Goal: Task Accomplishment & Management: Manage account settings

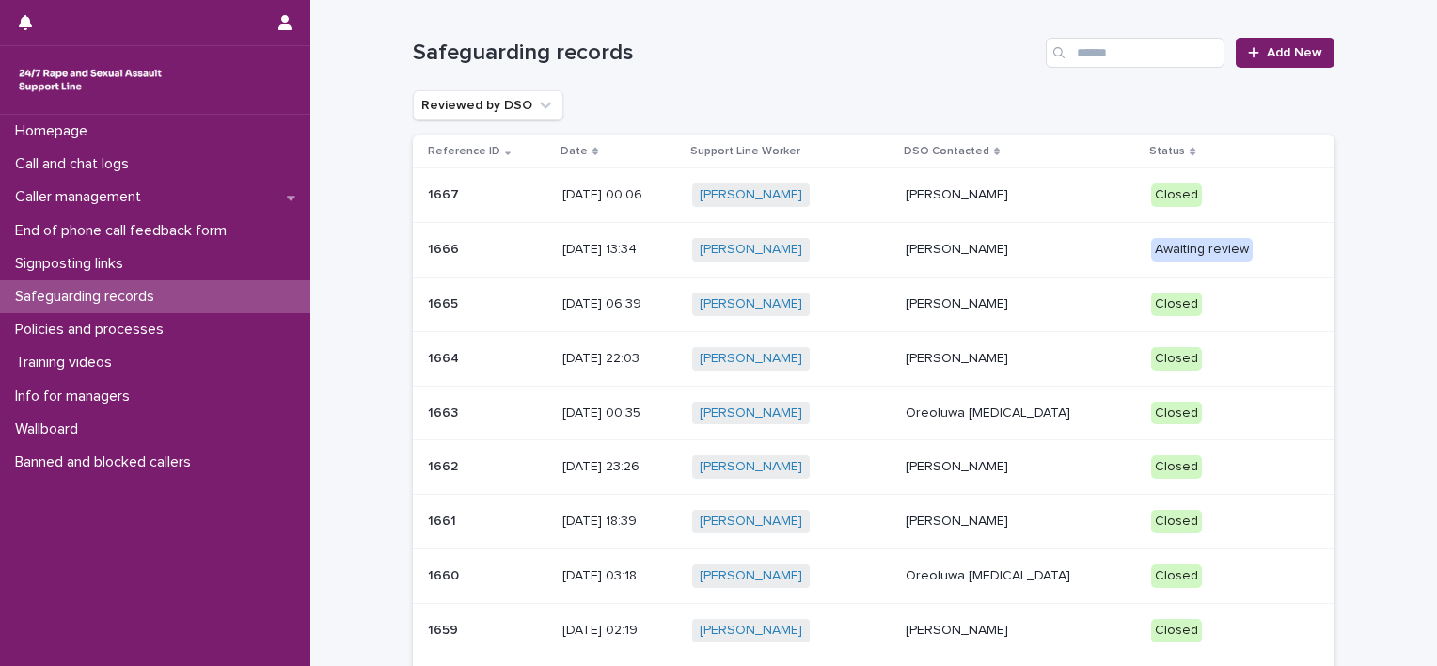
click at [857, 254] on div "[PERSON_NAME] + 0" at bounding box center [791, 250] width 198 height 24
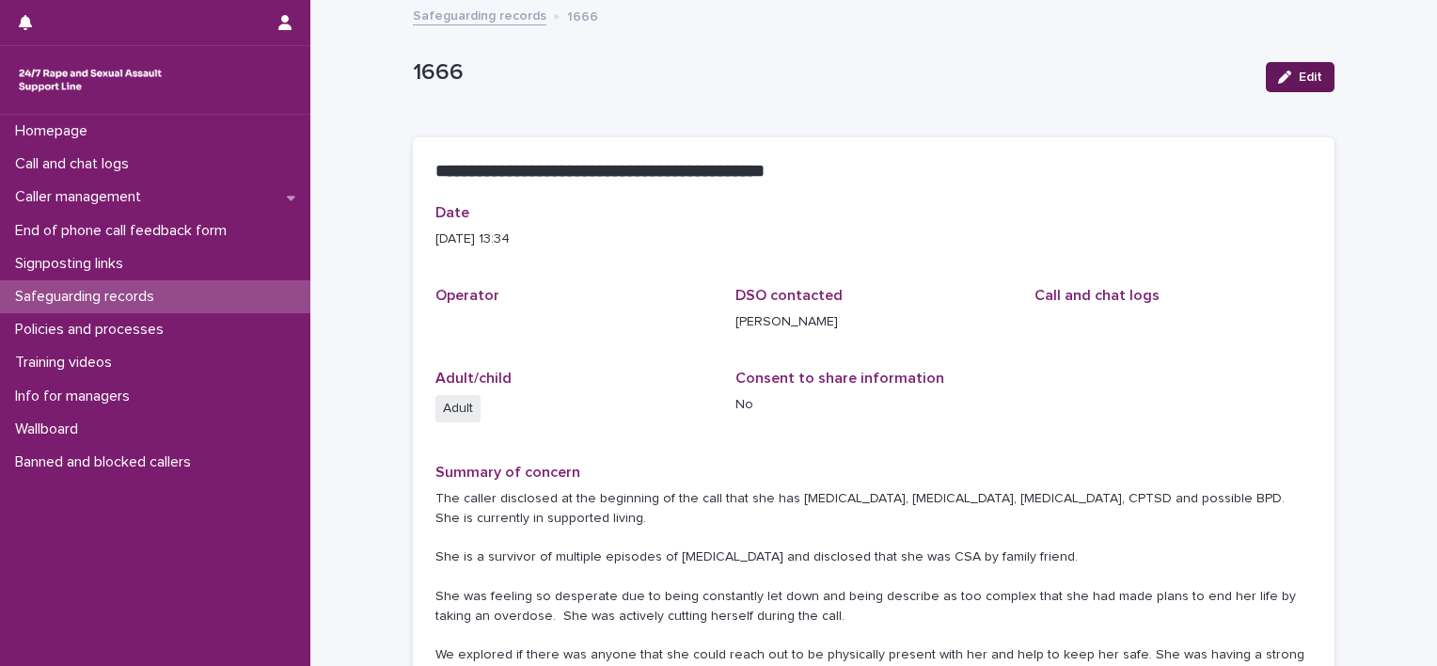
click at [1299, 67] on button "Edit" at bounding box center [1300, 77] width 69 height 30
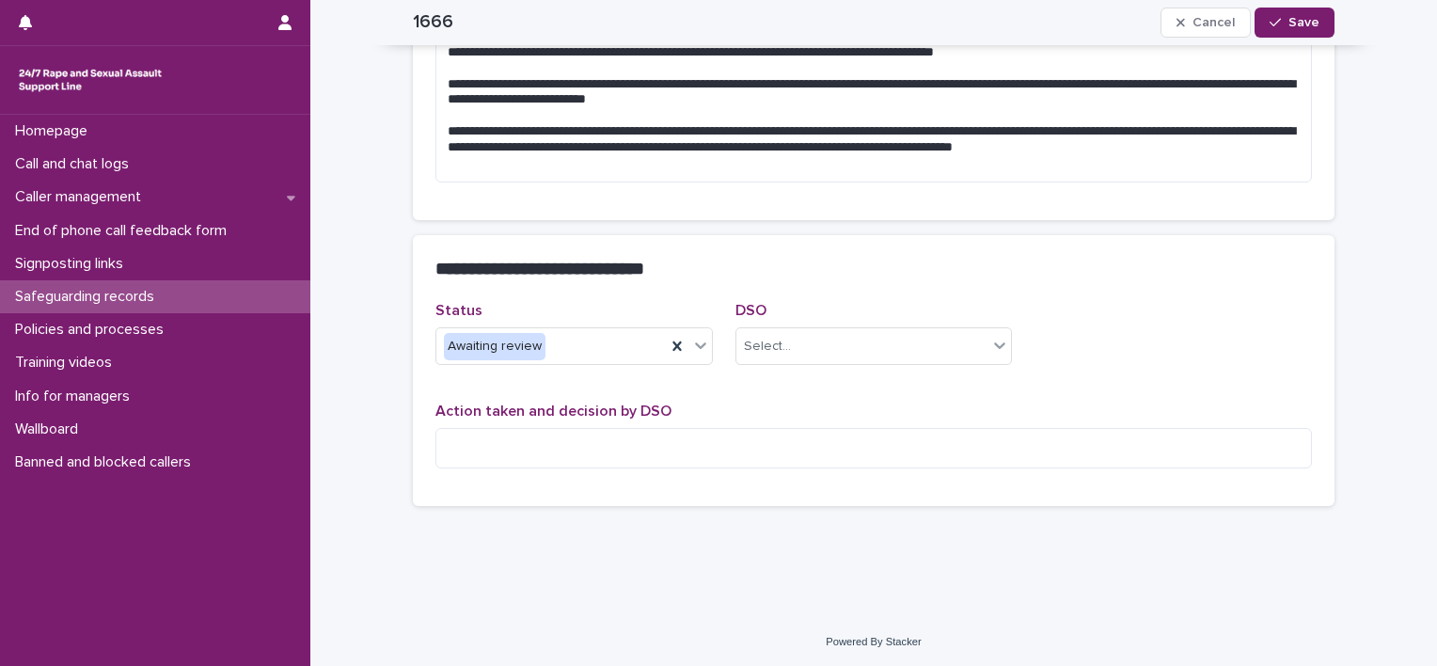
scroll to position [514, 0]
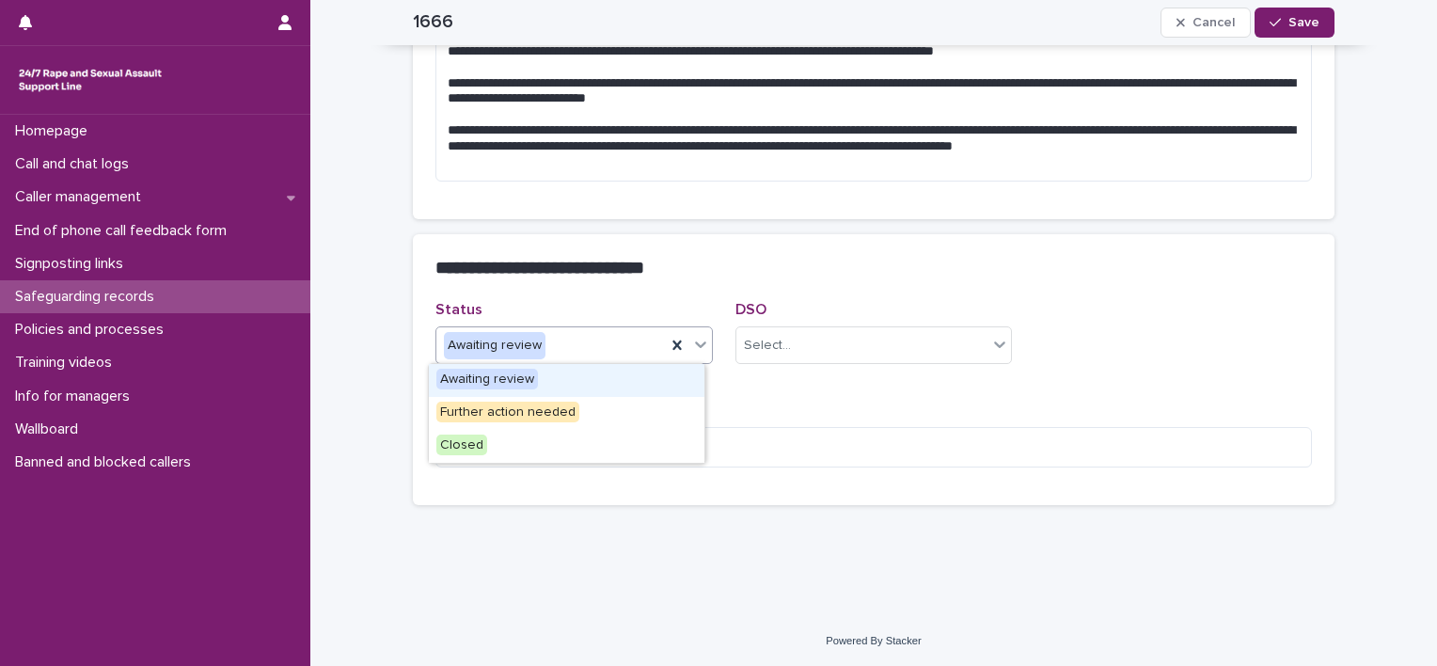
click at [557, 335] on div "Awaiting review" at bounding box center [550, 345] width 229 height 31
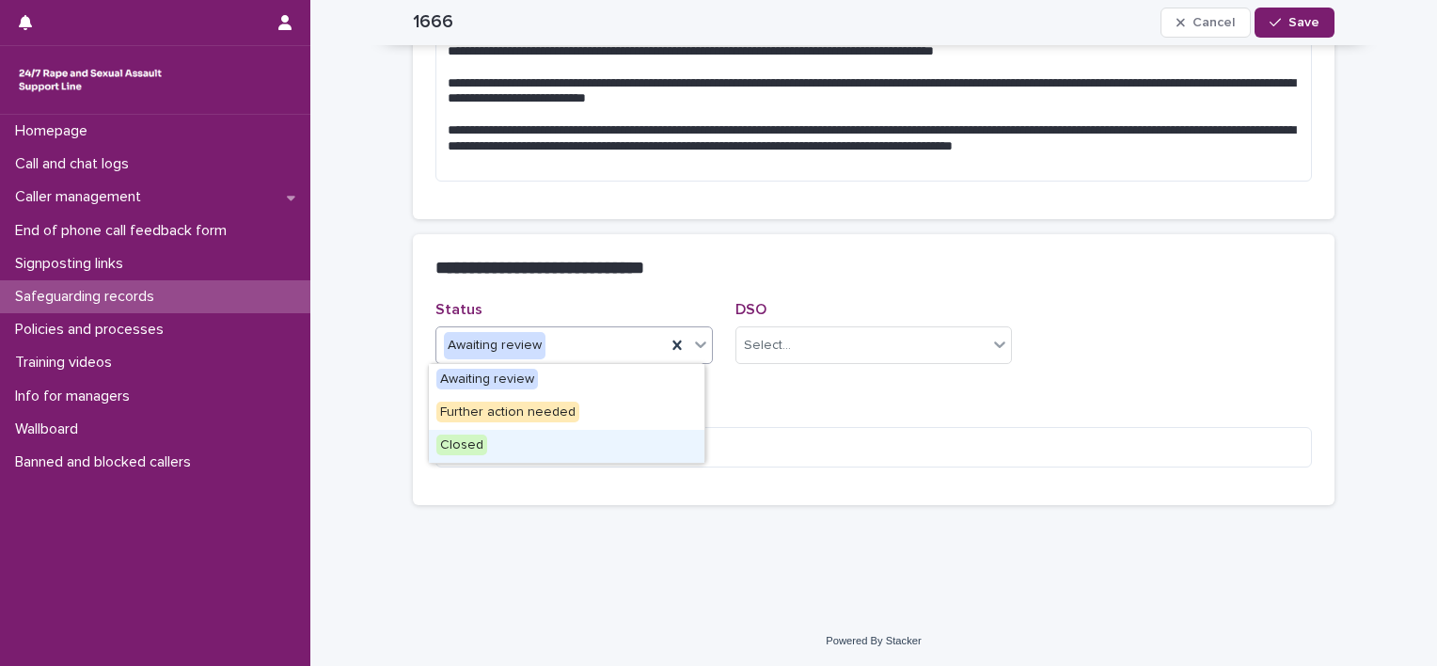
click at [550, 440] on div "Closed" at bounding box center [567, 446] width 276 height 33
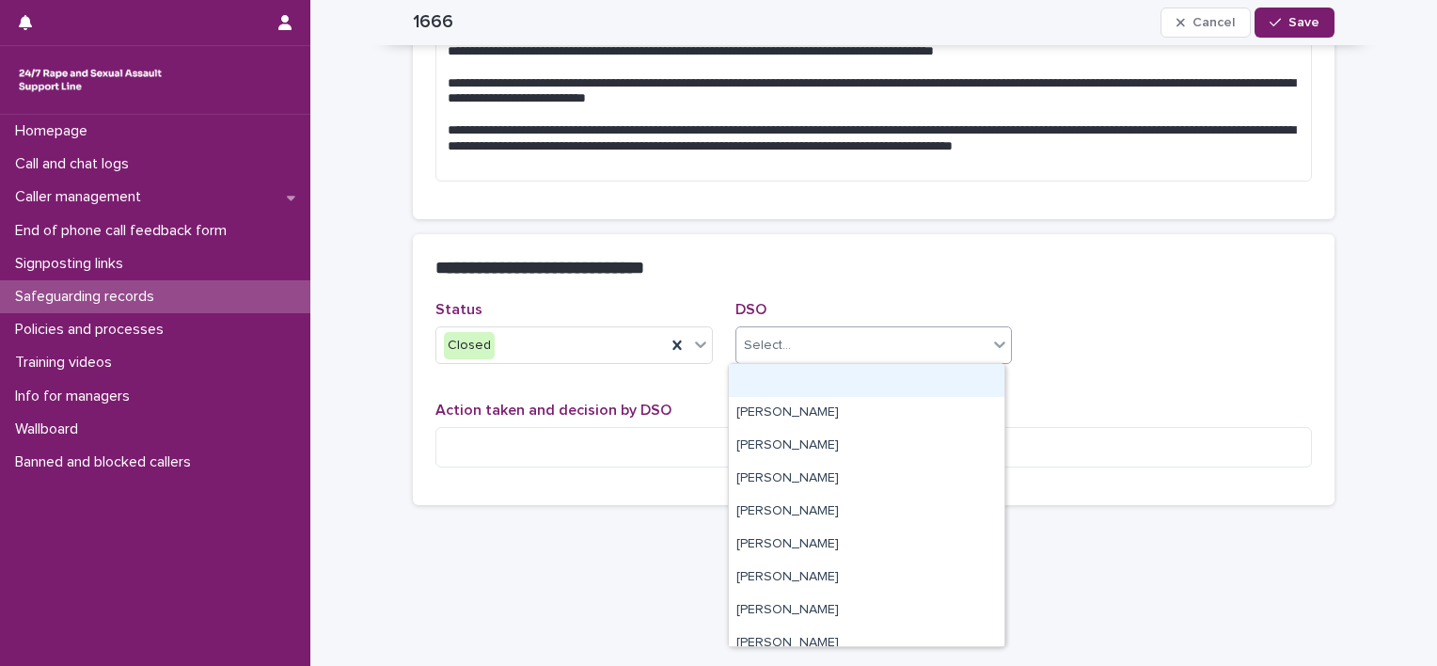
click at [831, 343] on div "Select..." at bounding box center [862, 345] width 252 height 31
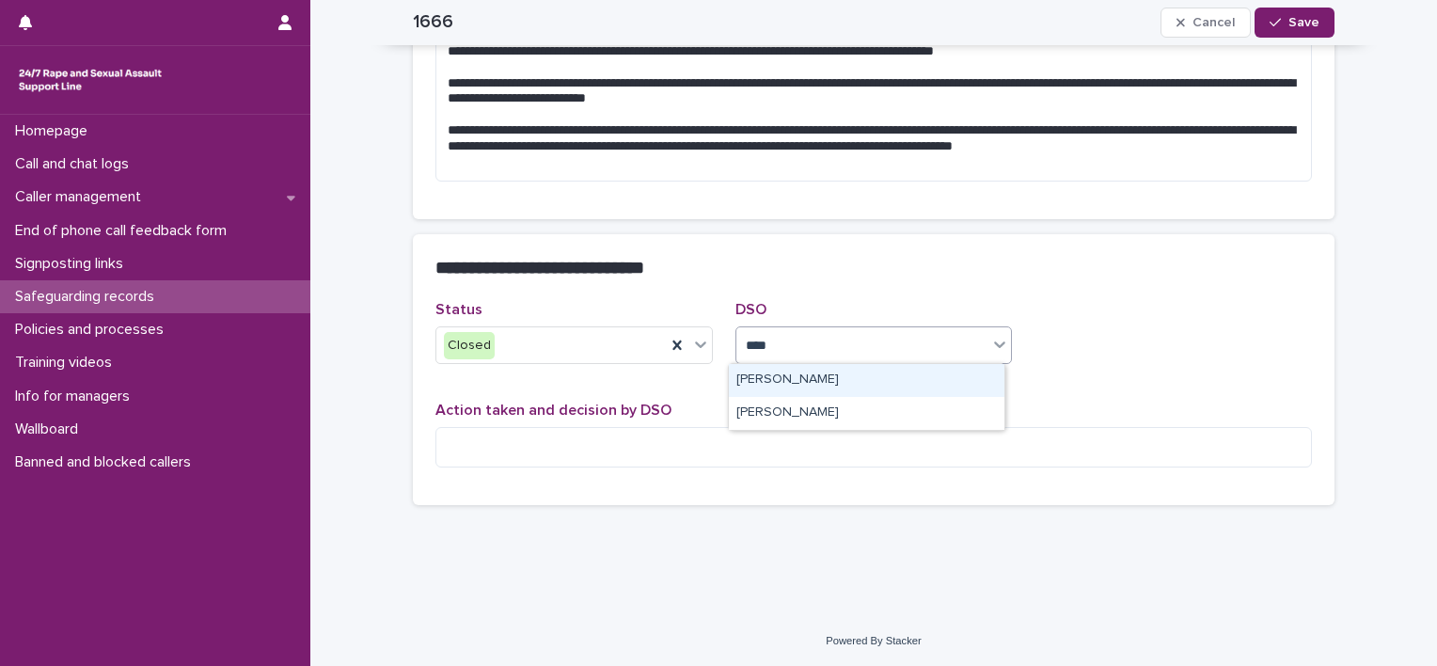
type input "*****"
click at [775, 416] on div "[PERSON_NAME]" at bounding box center [867, 413] width 276 height 33
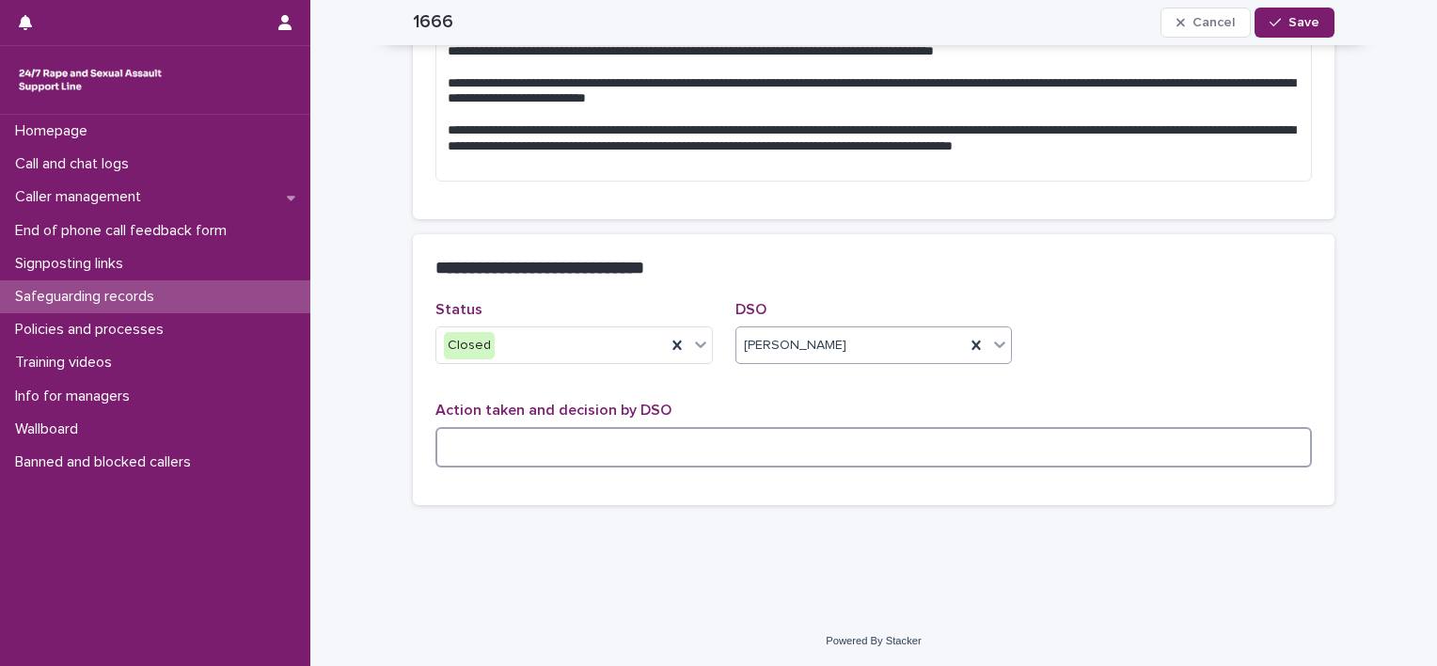
click at [723, 447] on textarea at bounding box center [873, 447] width 876 height 40
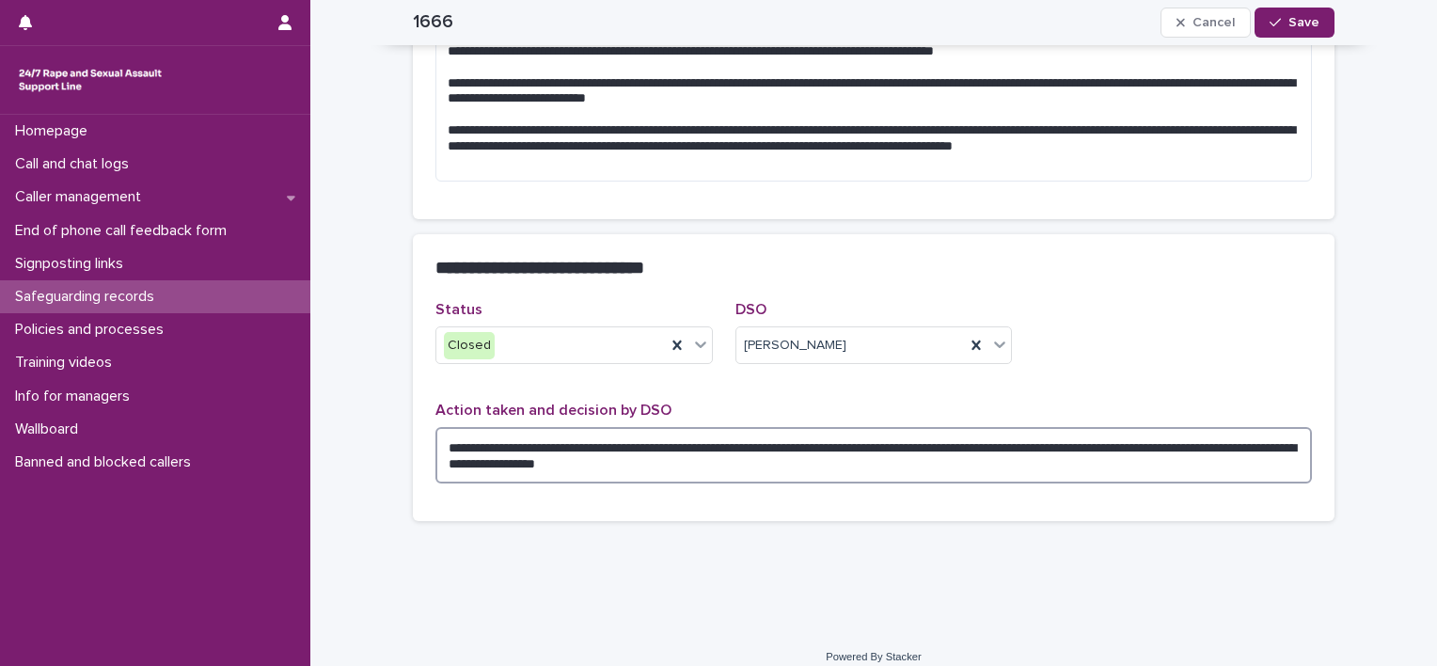
drag, startPoint x: 518, startPoint y: 462, endPoint x: 481, endPoint y: 459, distance: 37.7
click at [481, 459] on textarea "**********" at bounding box center [873, 455] width 876 height 56
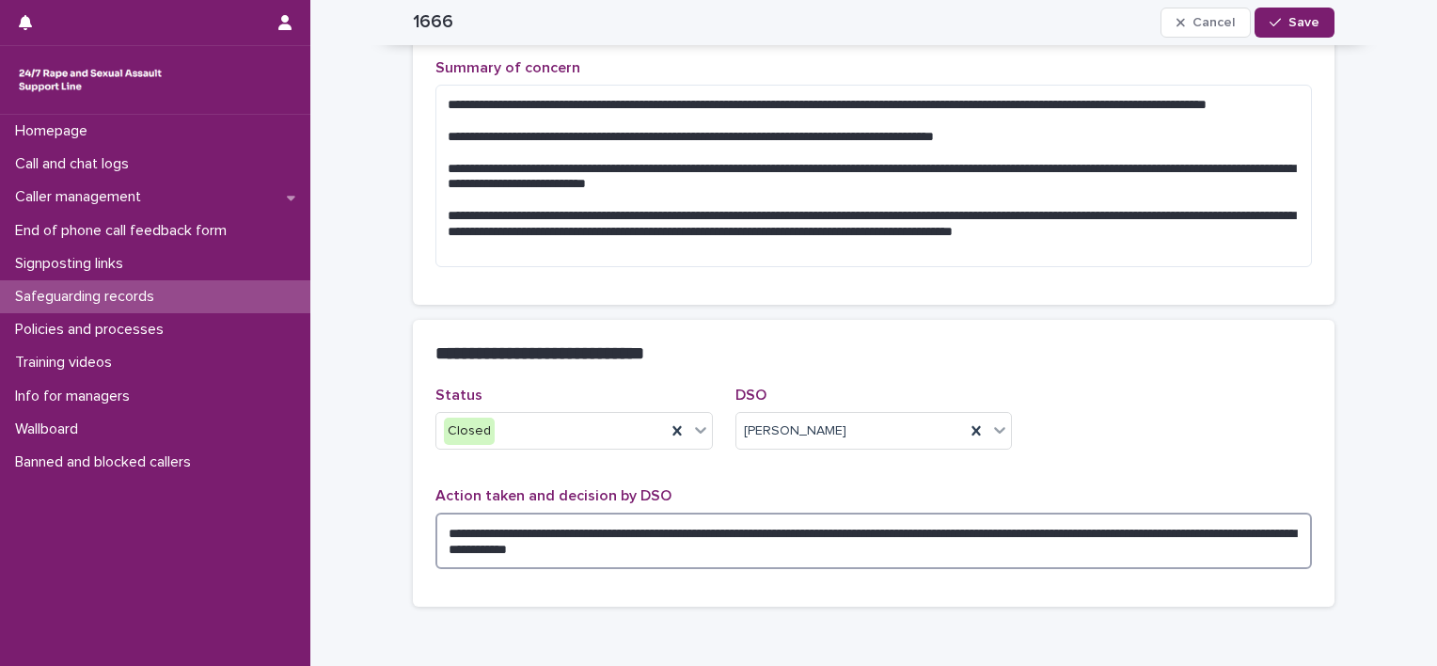
scroll to position [326, 0]
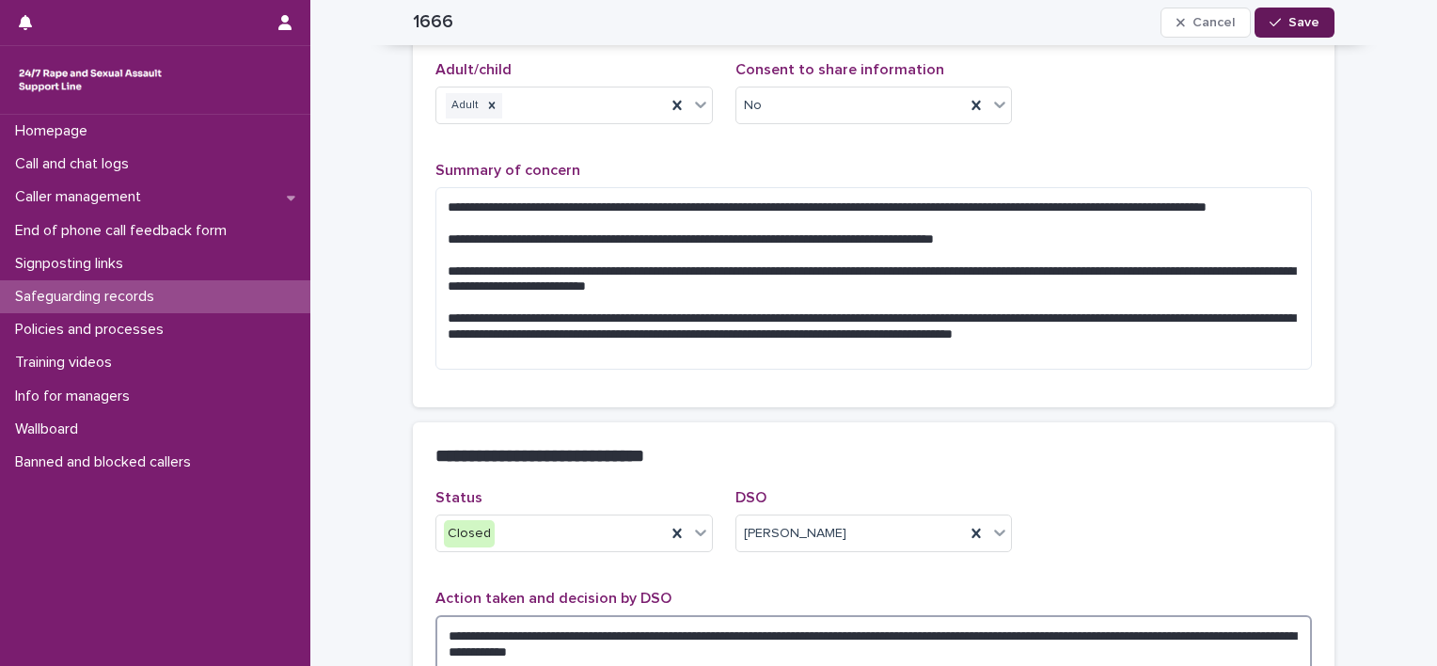
type textarea "**********"
click at [1268, 34] on button "Save" at bounding box center [1295, 23] width 80 height 30
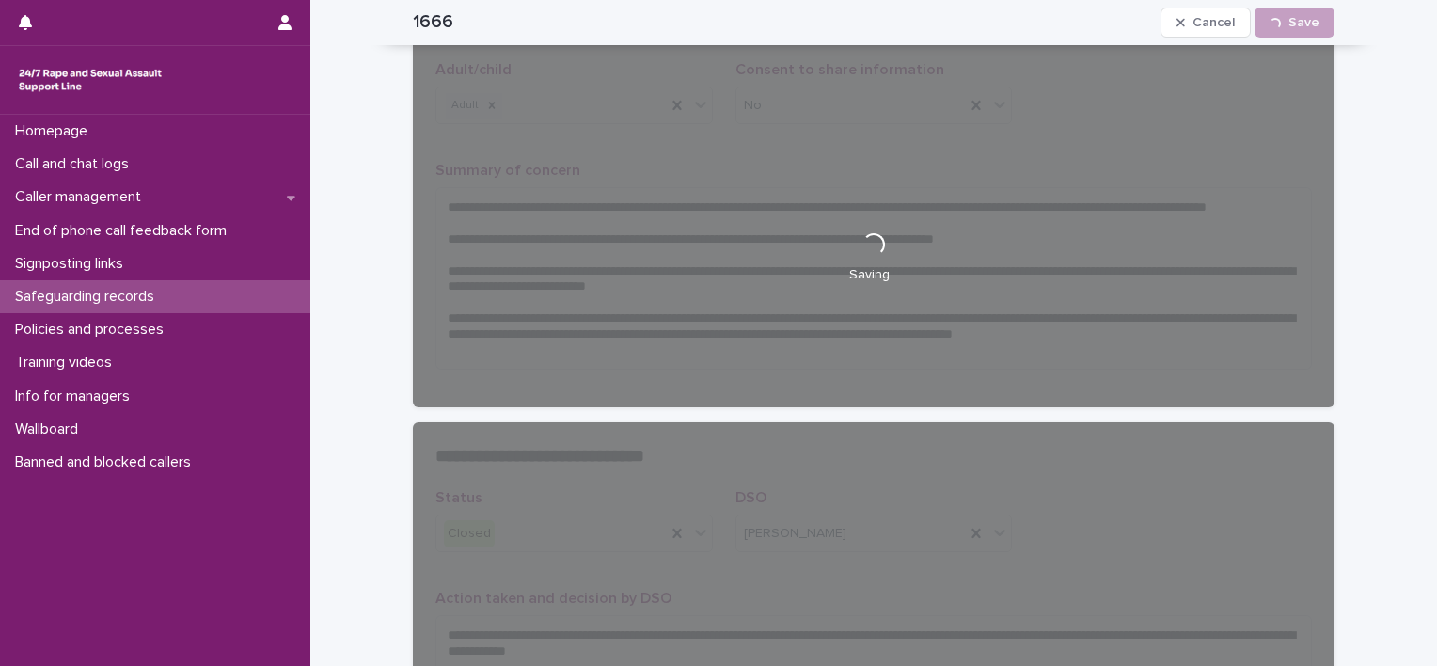
scroll to position [312, 0]
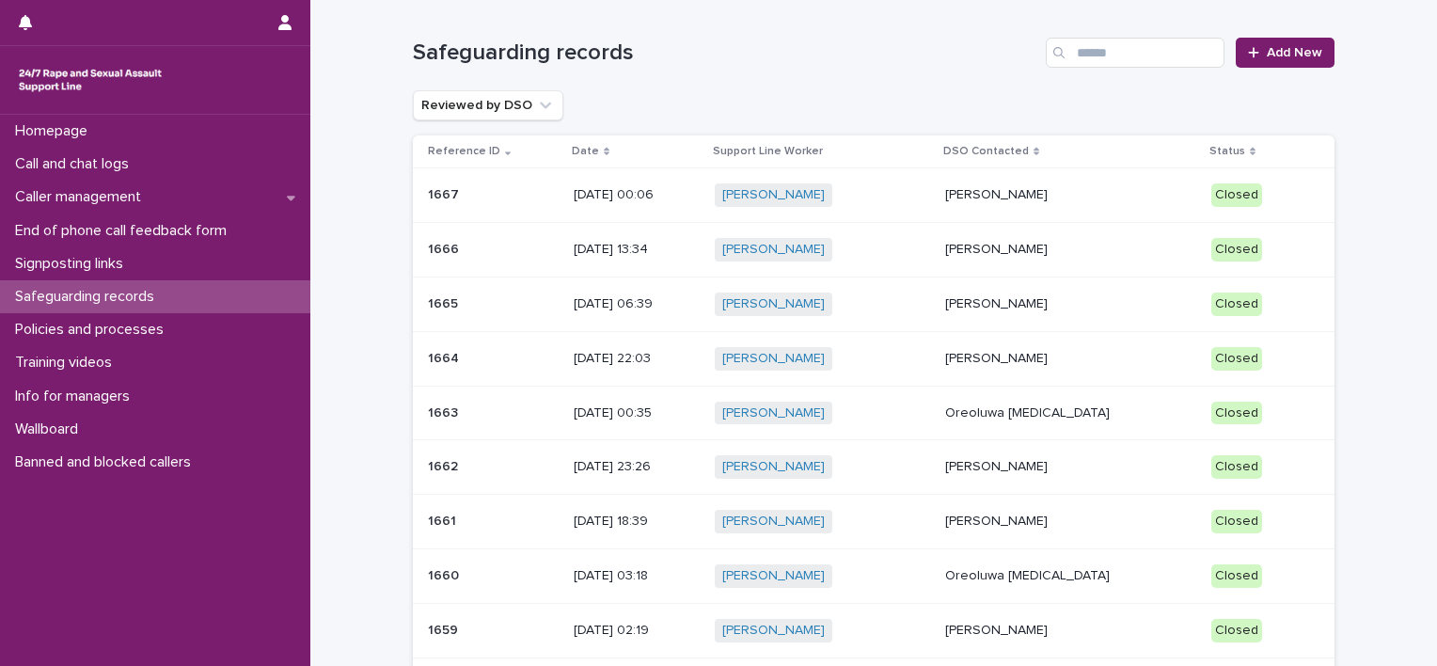
click at [931, 207] on div "[PERSON_NAME] + 0" at bounding box center [823, 195] width 216 height 39
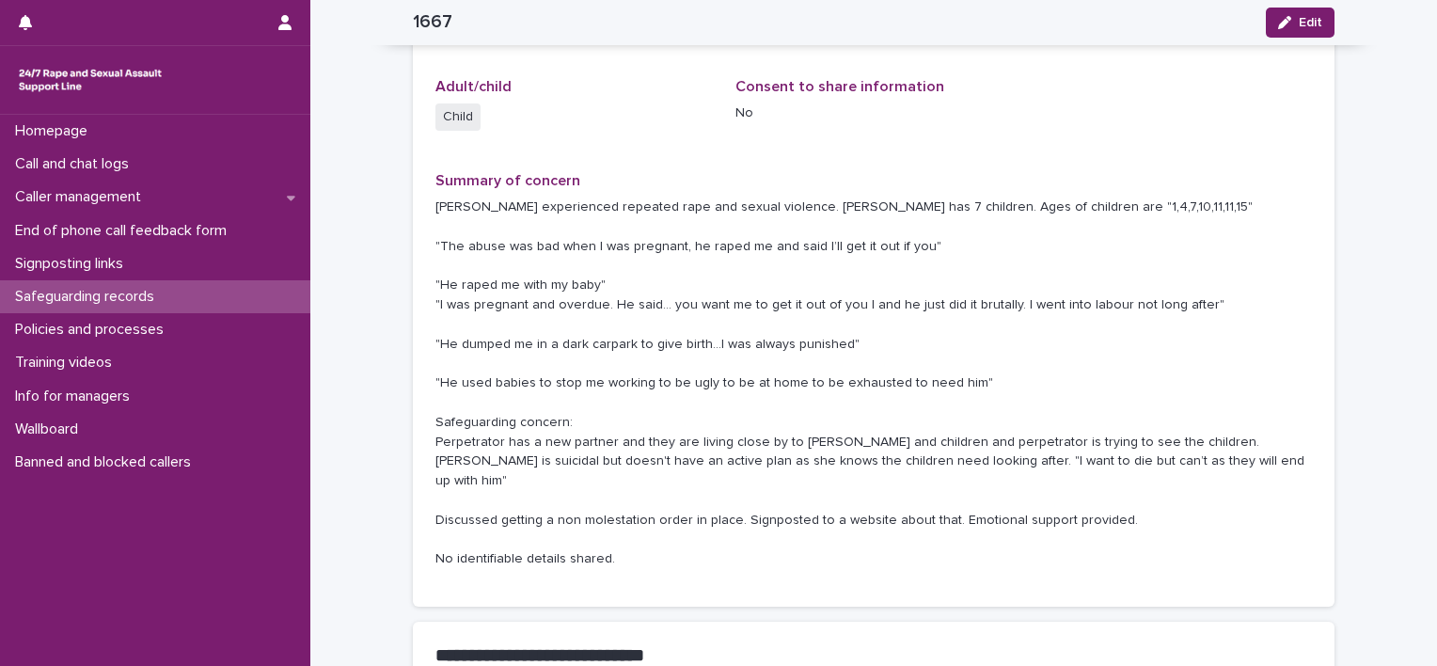
scroll to position [211, 0]
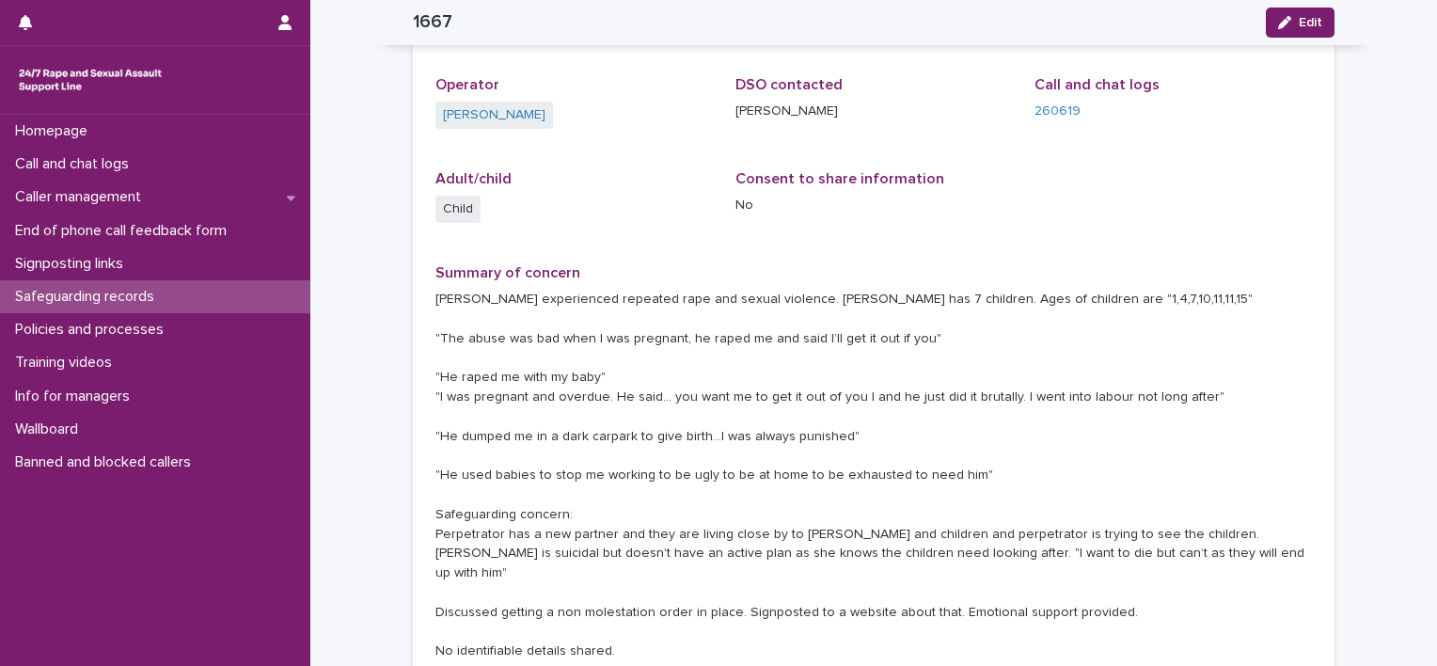
click at [184, 296] on div "Safeguarding records" at bounding box center [155, 296] width 310 height 33
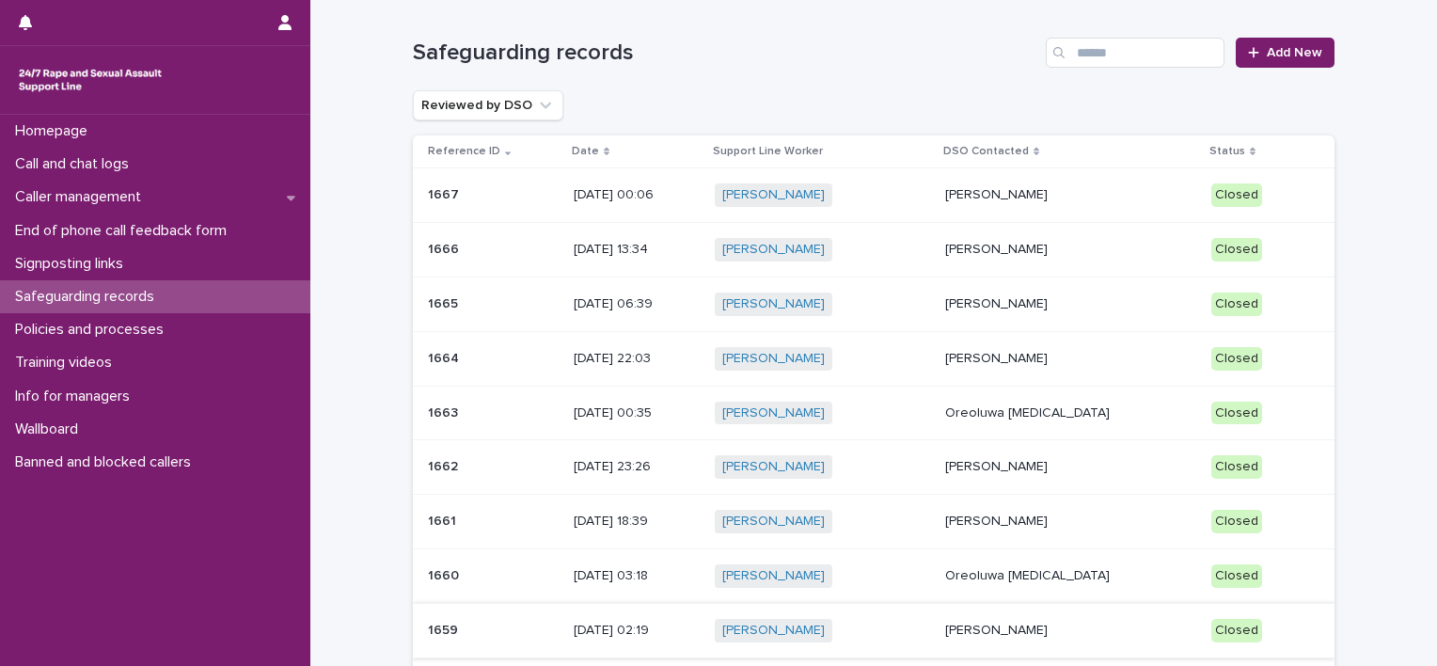
click at [699, 208] on div "[DATE] 00:06" at bounding box center [636, 195] width 125 height 31
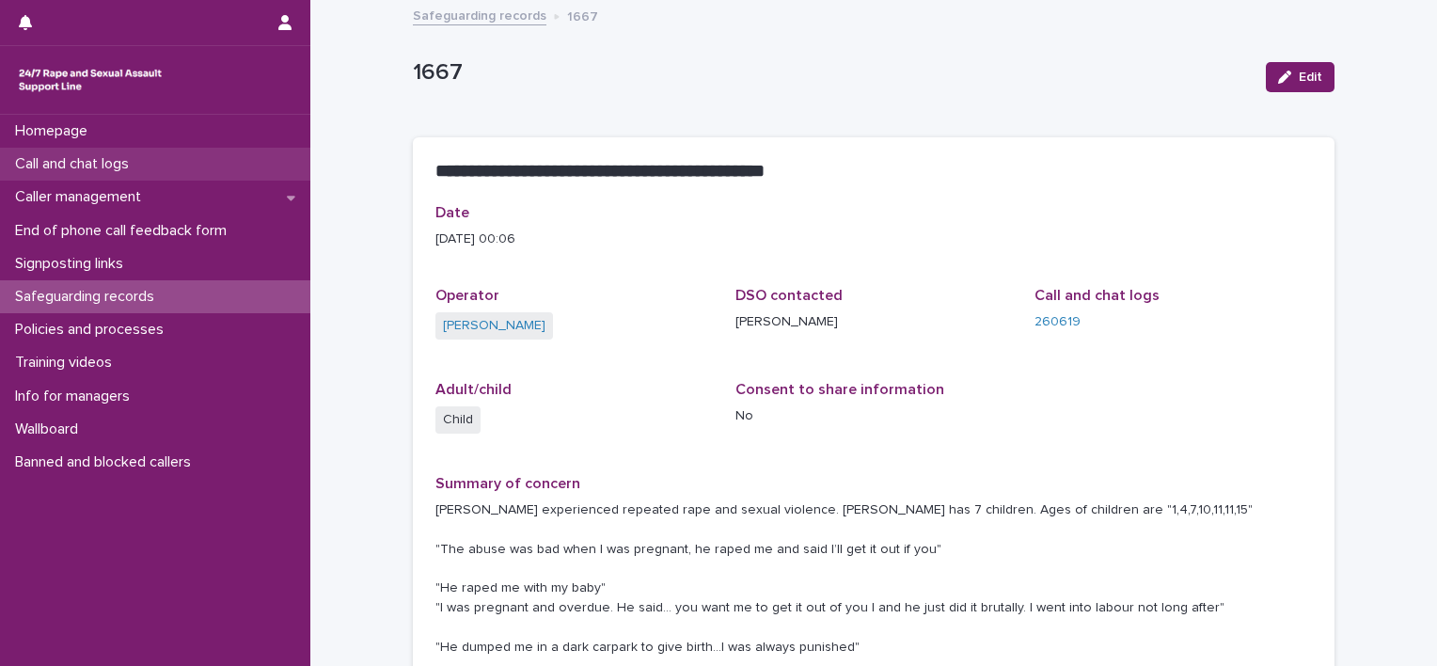
click at [138, 163] on p "Call and chat logs" at bounding box center [76, 164] width 136 height 18
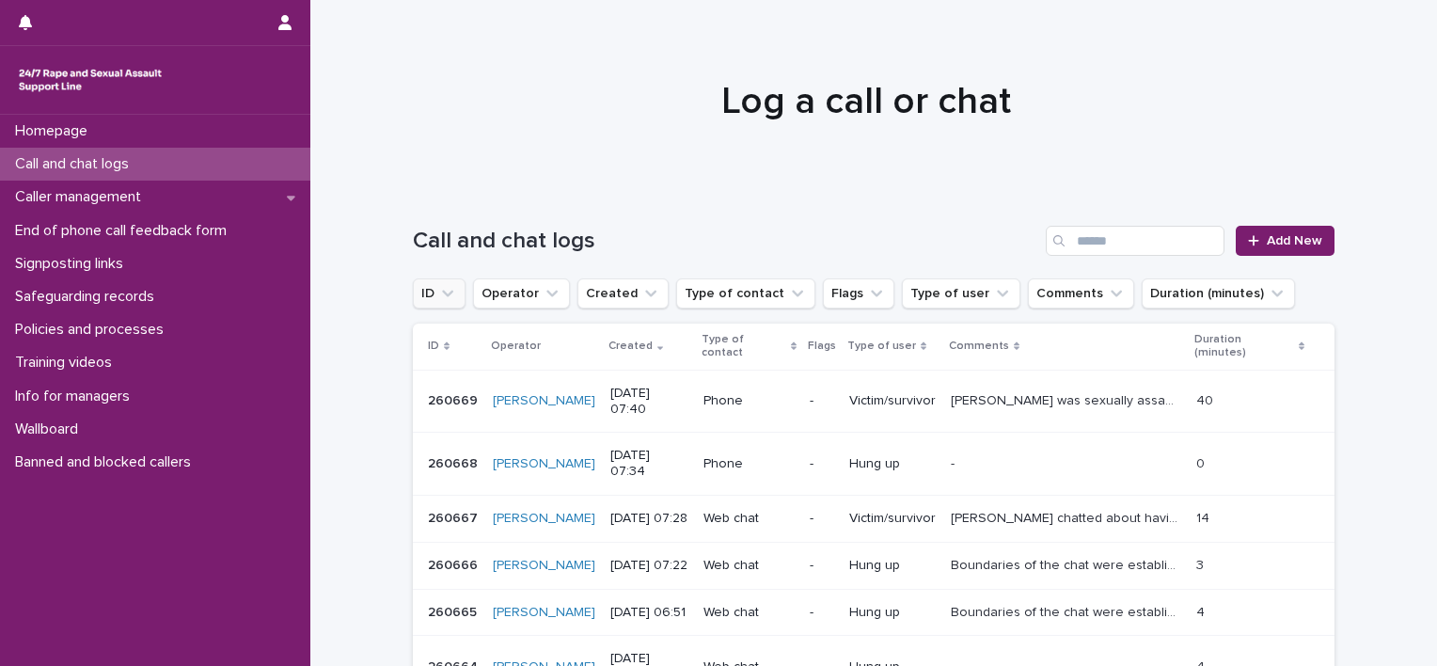
click at [418, 292] on button "ID" at bounding box center [439, 293] width 53 height 30
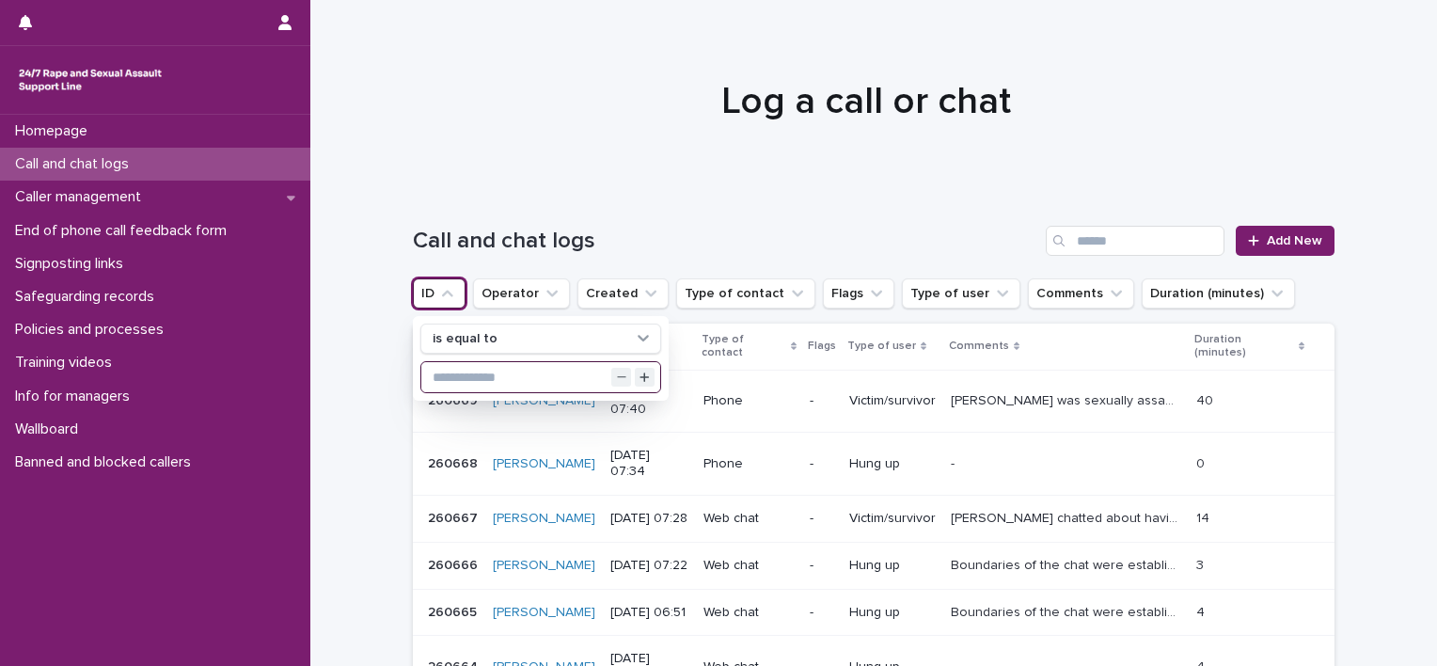
click at [454, 369] on input "text" at bounding box center [540, 377] width 239 height 30
paste input "******"
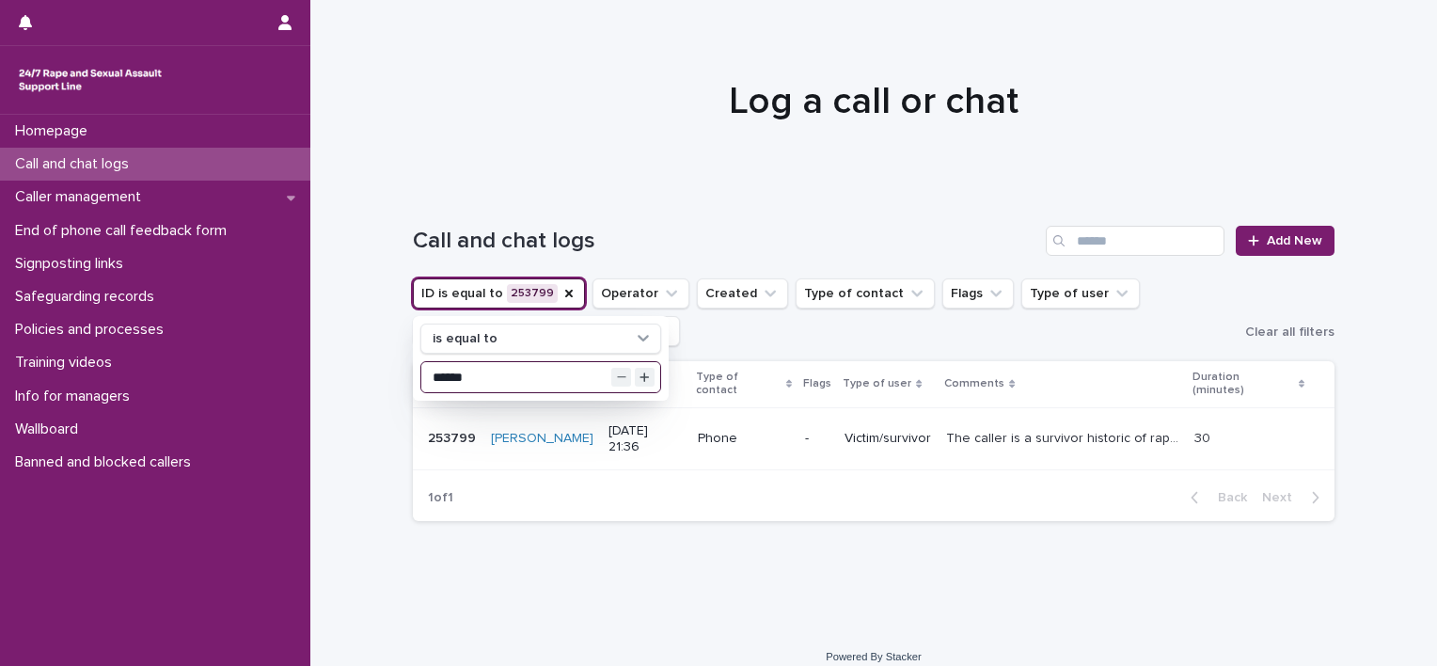
type input "******"
click at [349, 328] on div "Loading... Saving… Loading... Saving… Call and chat logs Add New ID is equal to…" at bounding box center [873, 409] width 1127 height 442
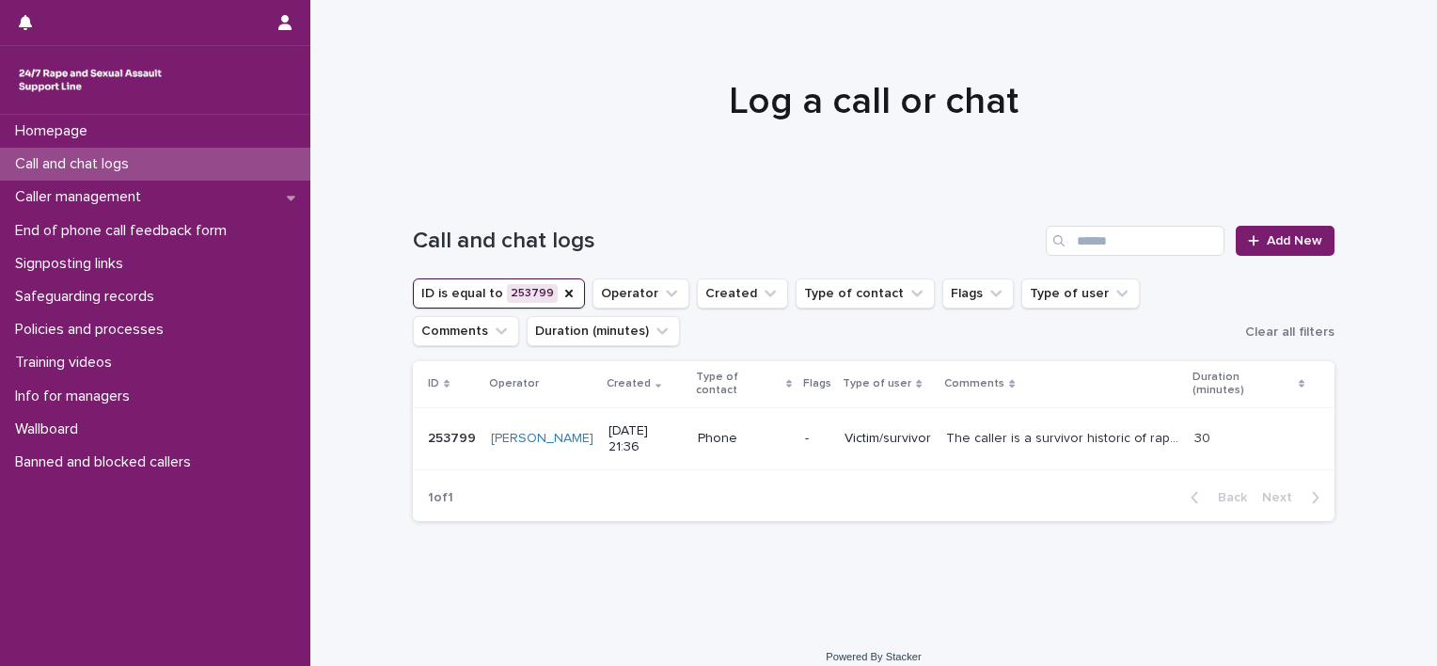
click at [948, 427] on p "The caller is a survivor historic of rape by a group of men. He has not been ab…" at bounding box center [1064, 437] width 237 height 20
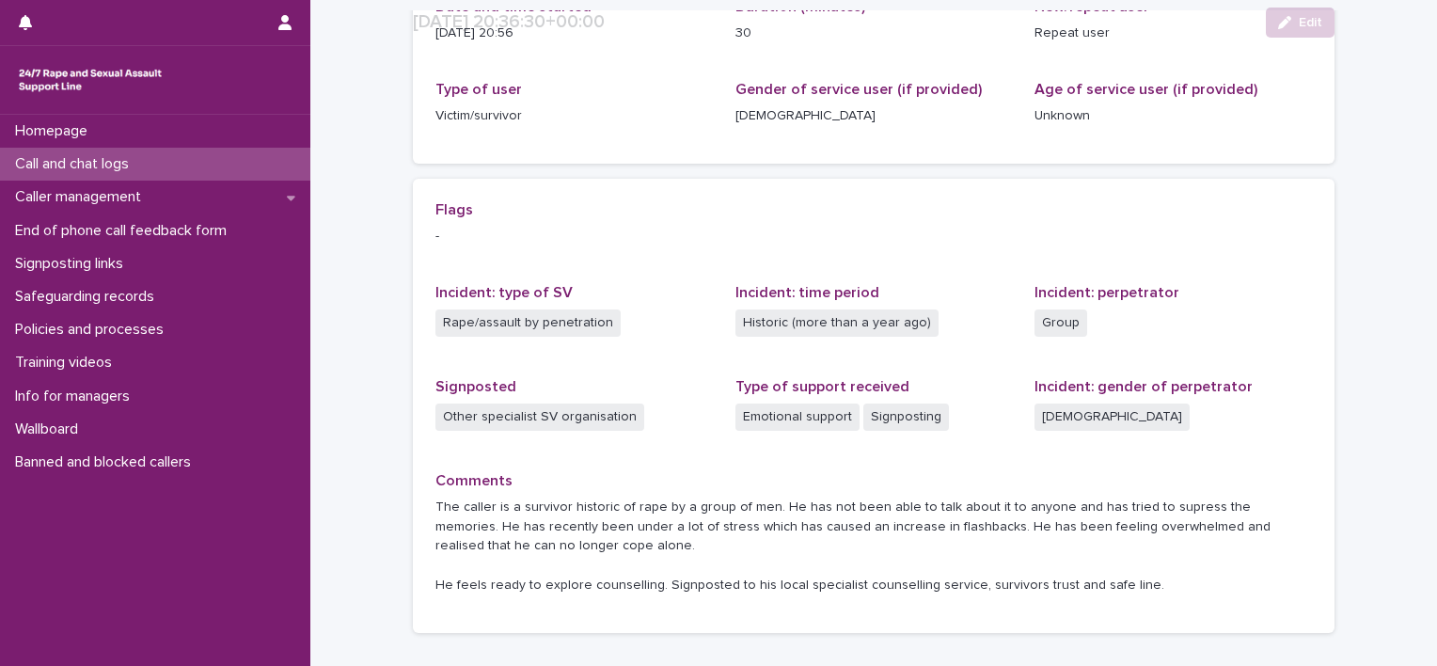
scroll to position [411, 0]
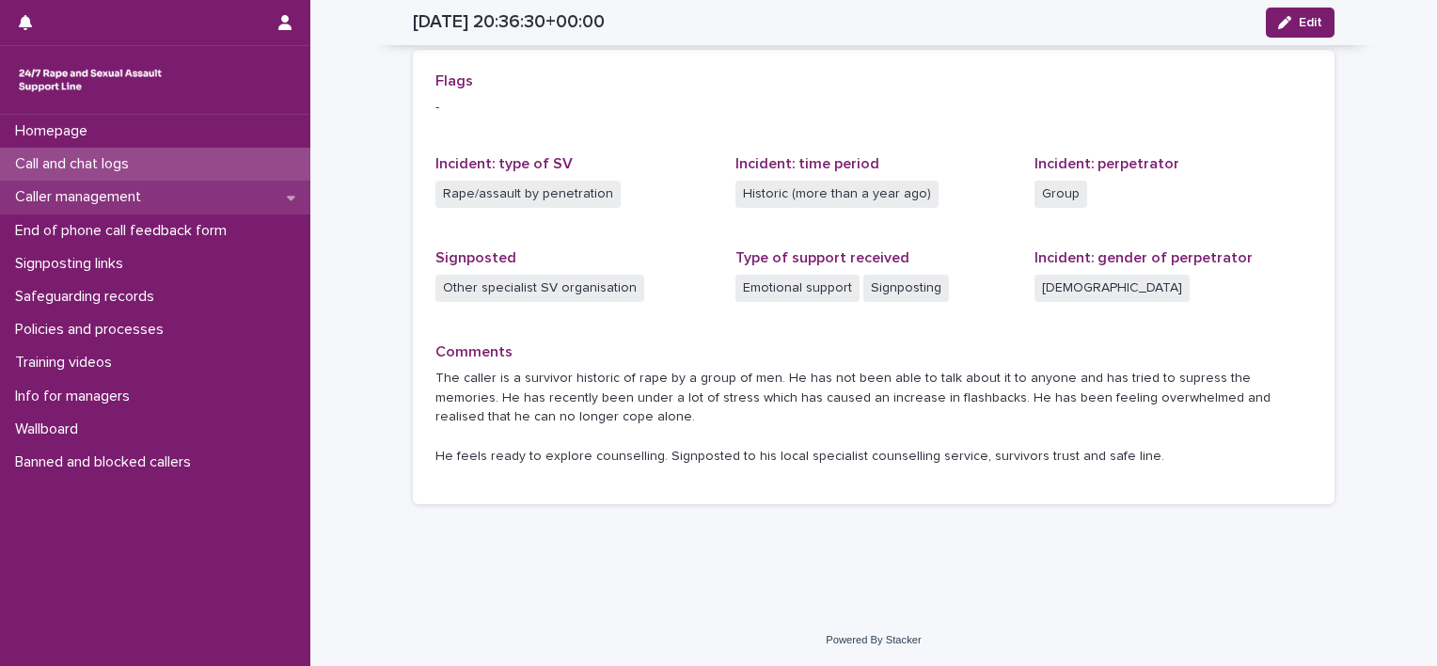
click at [147, 192] on p "Caller management" at bounding box center [82, 197] width 149 height 18
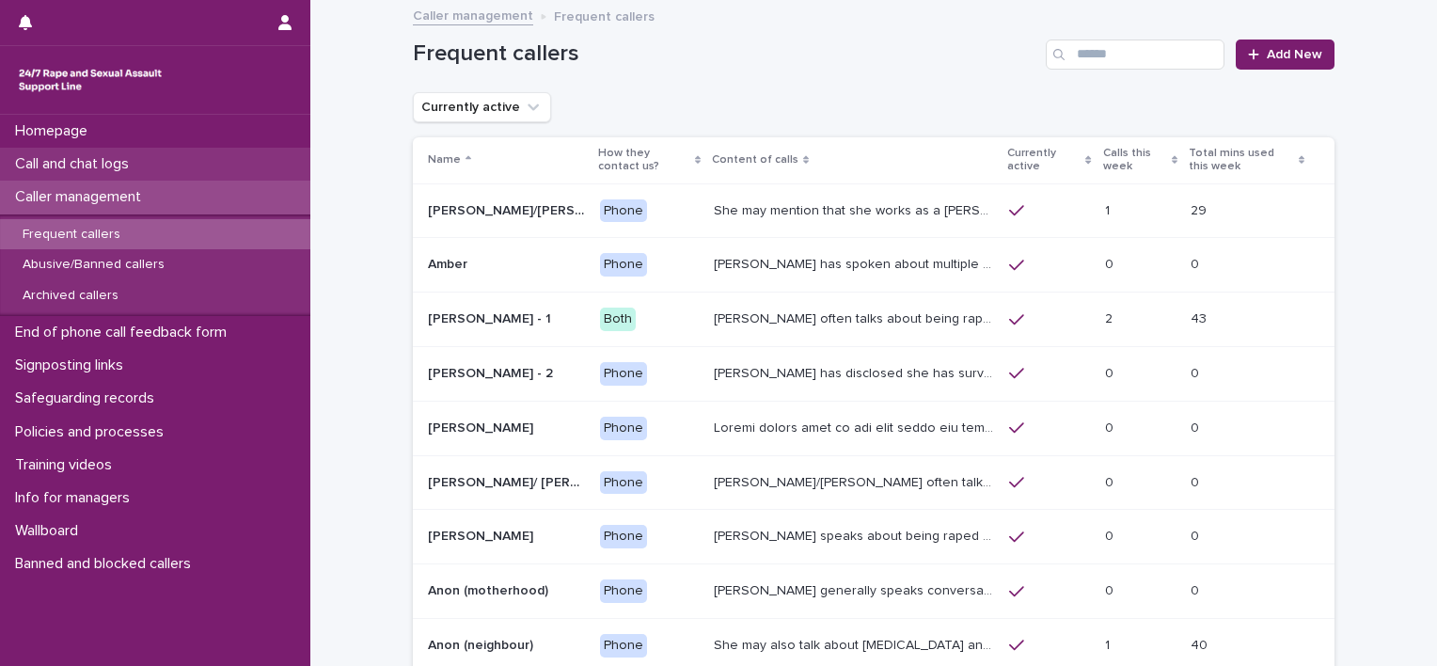
click at [149, 162] on div "Call and chat logs" at bounding box center [155, 164] width 310 height 33
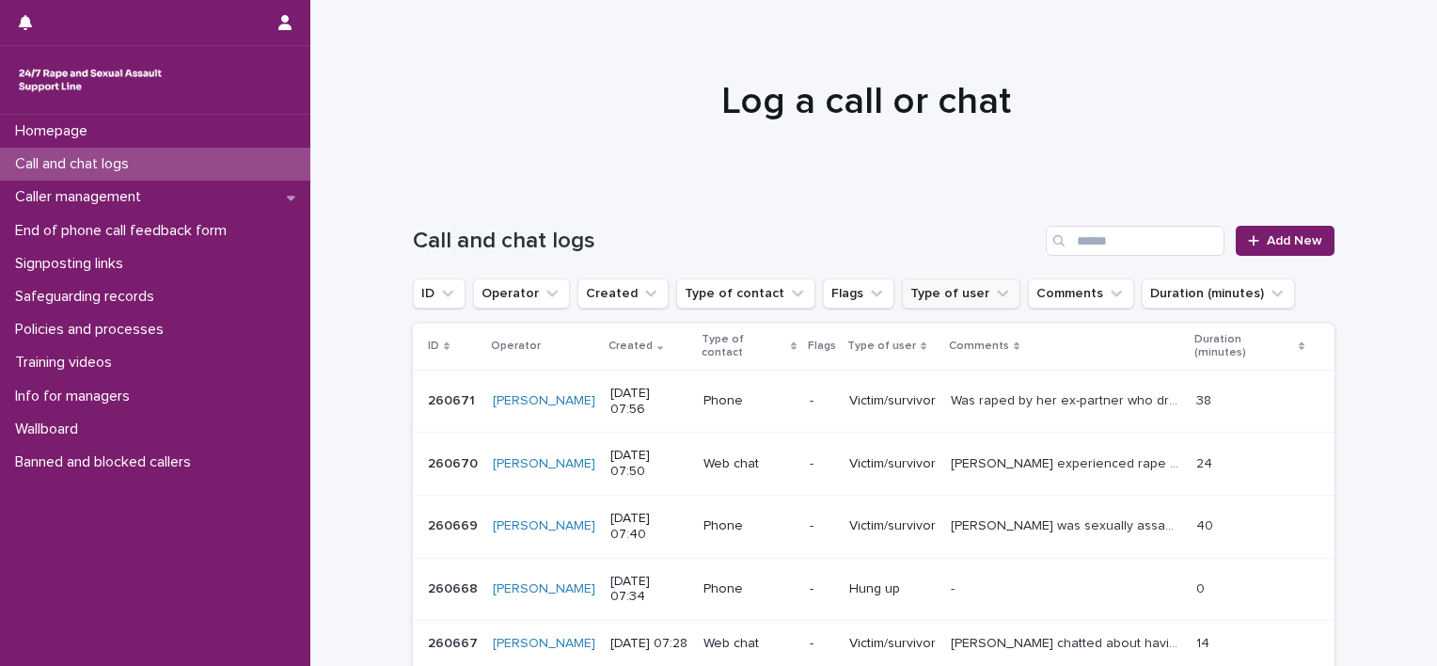
click at [933, 292] on button "Type of user" at bounding box center [961, 293] width 118 height 30
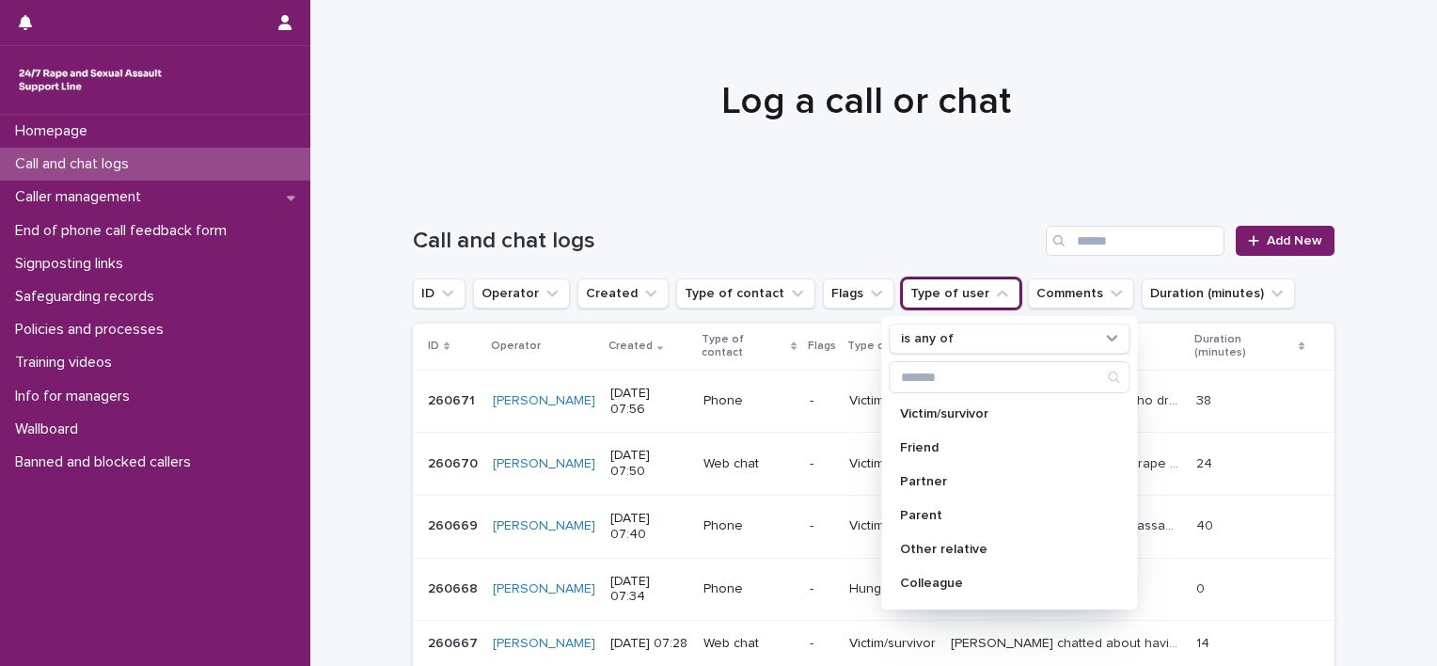
click at [933, 292] on button "Type of user" at bounding box center [961, 293] width 118 height 30
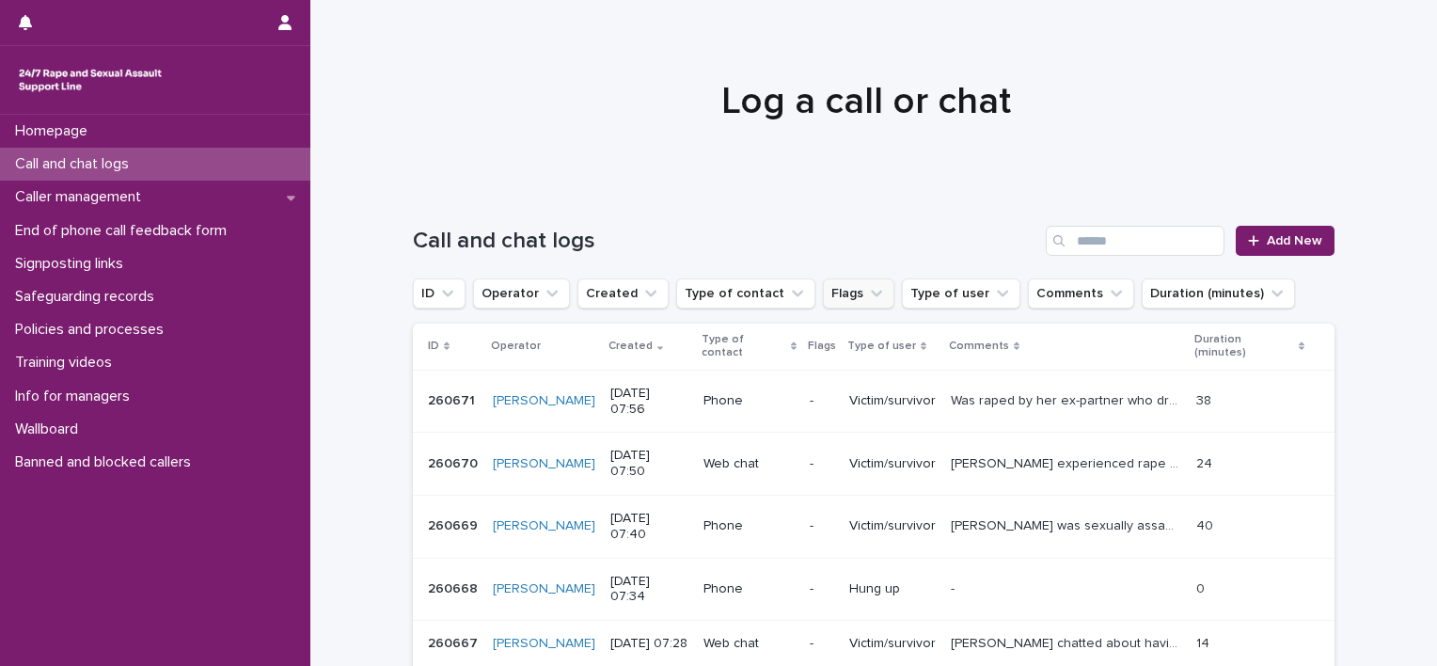
click at [871, 292] on icon "Flags" at bounding box center [876, 294] width 11 height 7
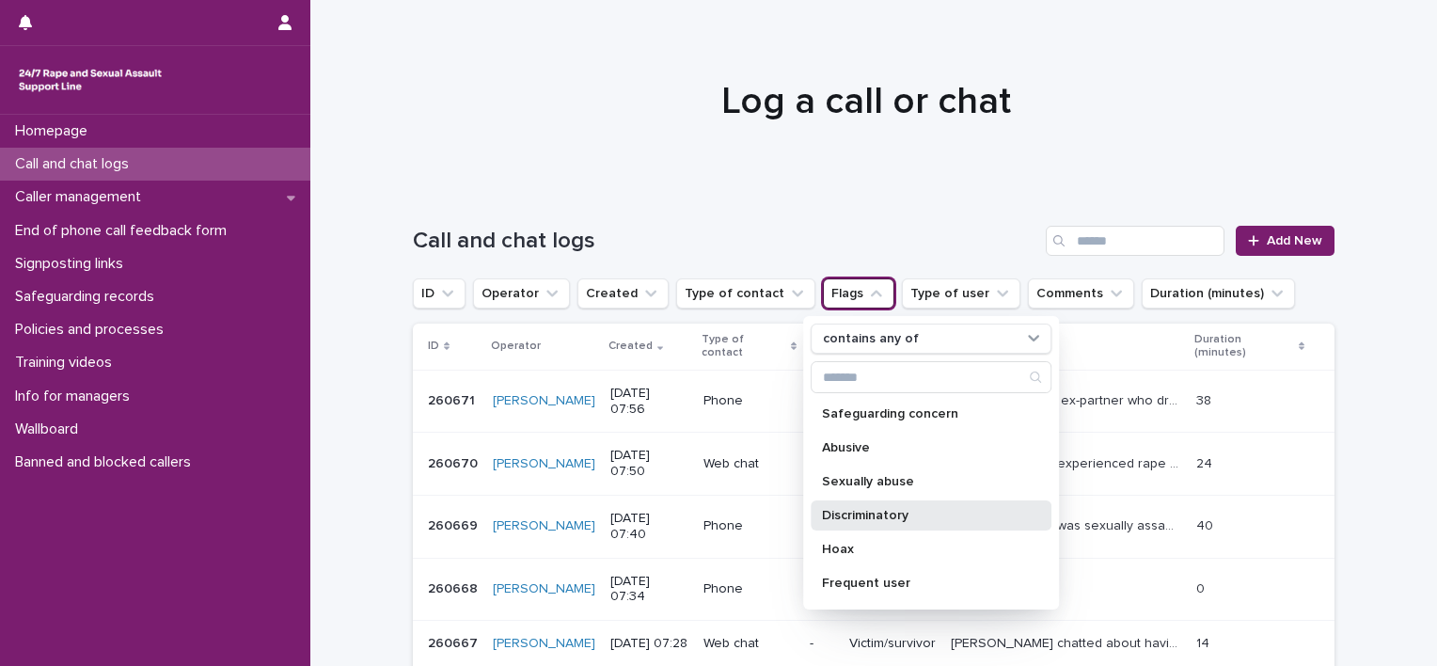
click at [871, 519] on p "Discriminatory" at bounding box center [921, 515] width 199 height 13
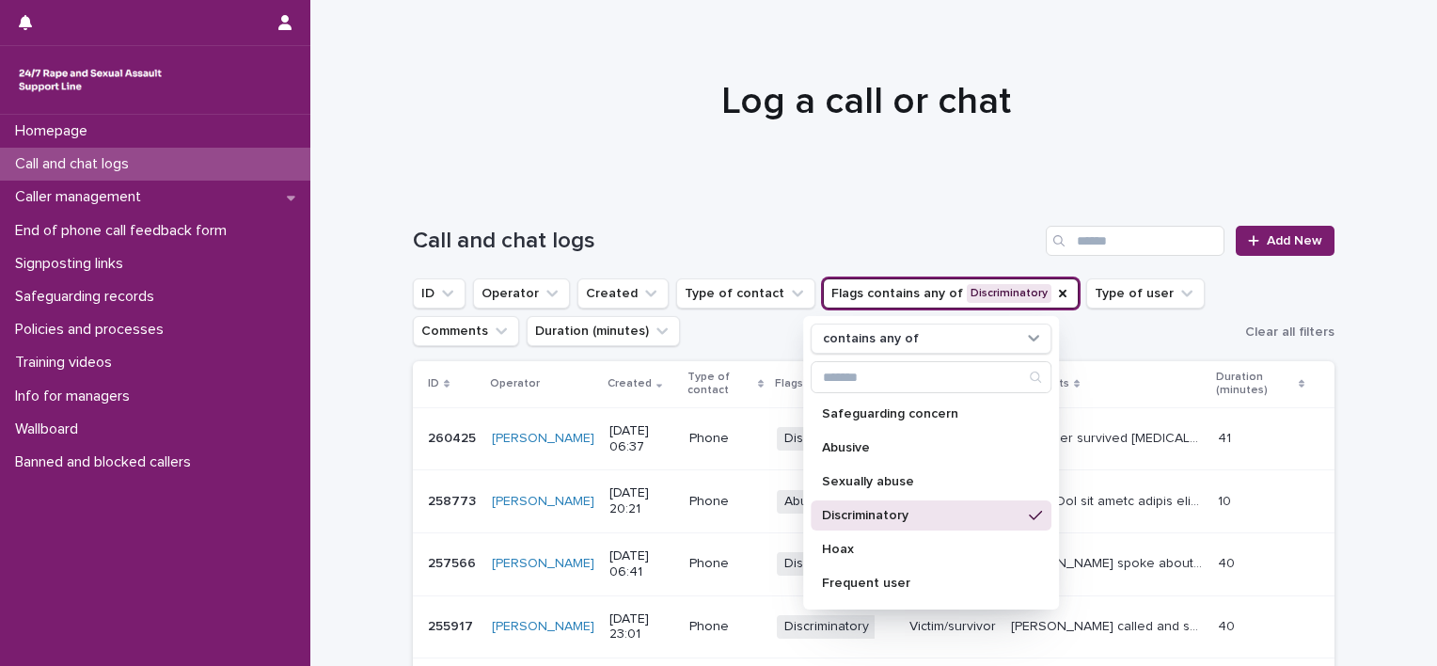
click at [693, 331] on ul "ID Operator Created Type of contact Flags contains any of Discriminatory contai…" at bounding box center [825, 312] width 832 height 75
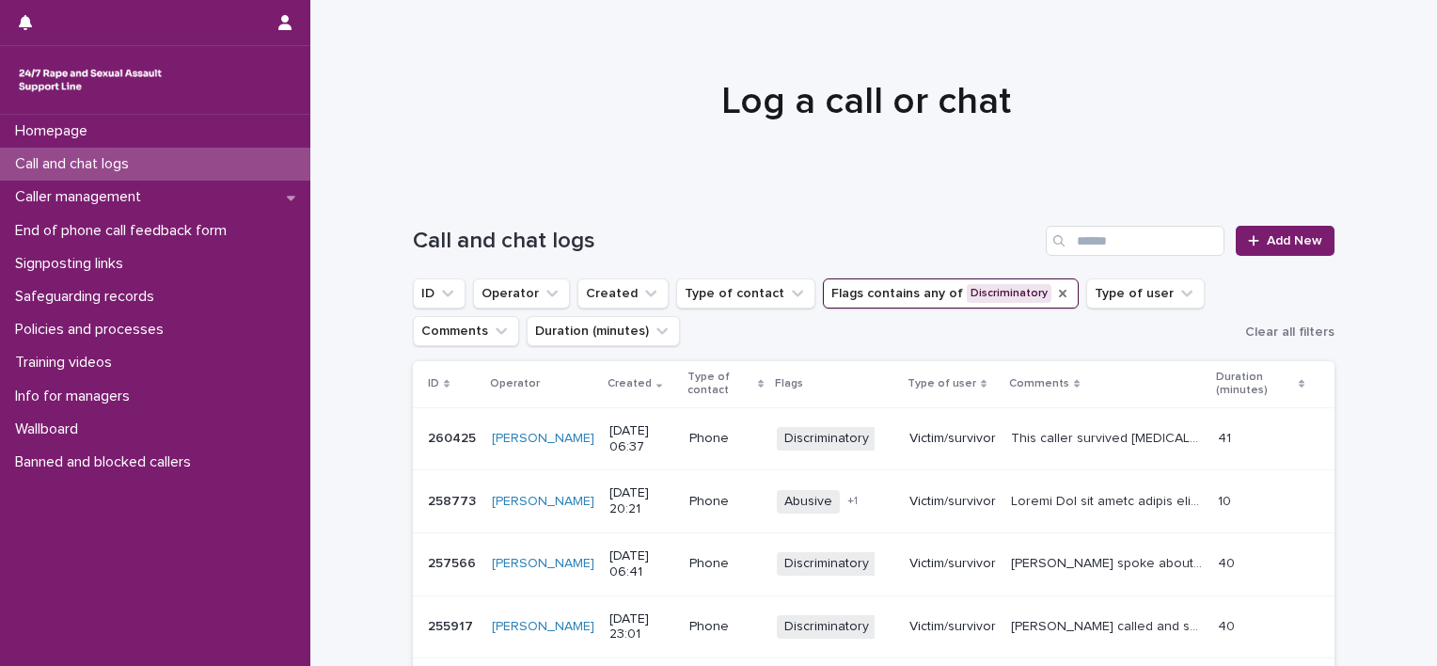
click at [1059, 290] on icon "Flags" at bounding box center [1063, 294] width 8 height 8
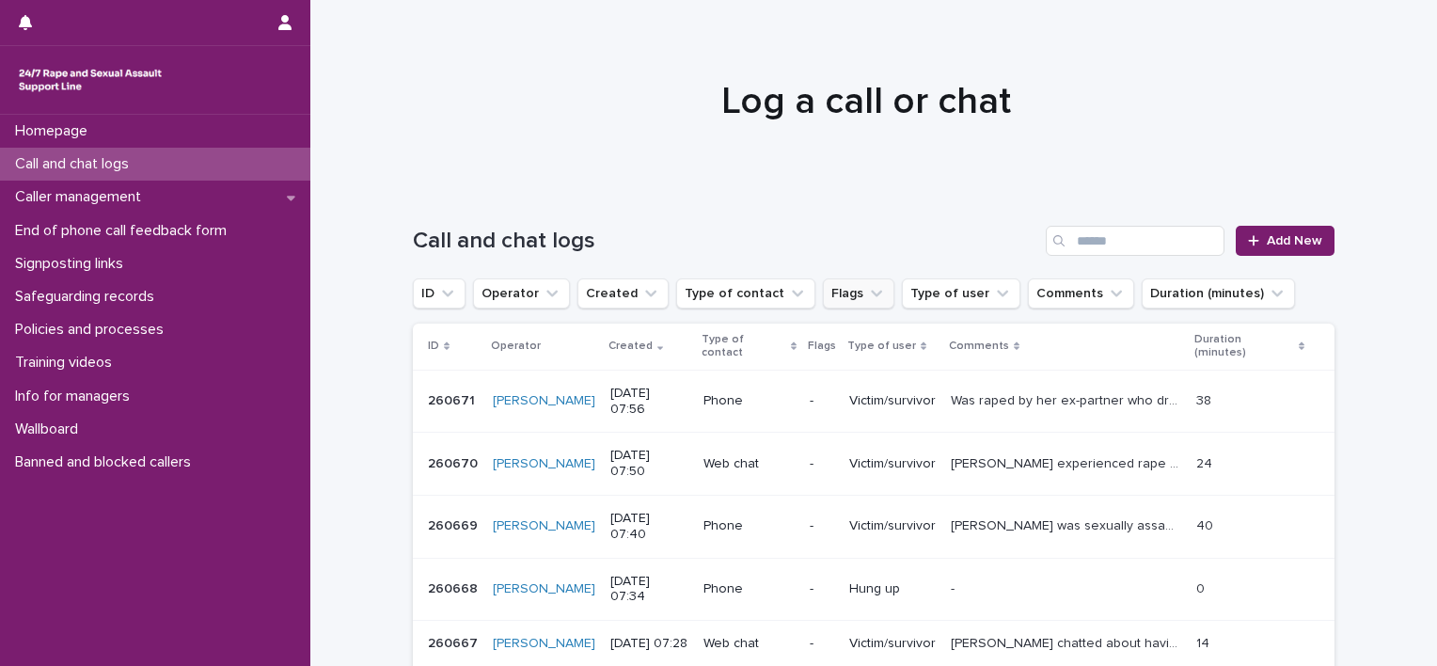
click at [861, 292] on button "Flags" at bounding box center [858, 293] width 71 height 30
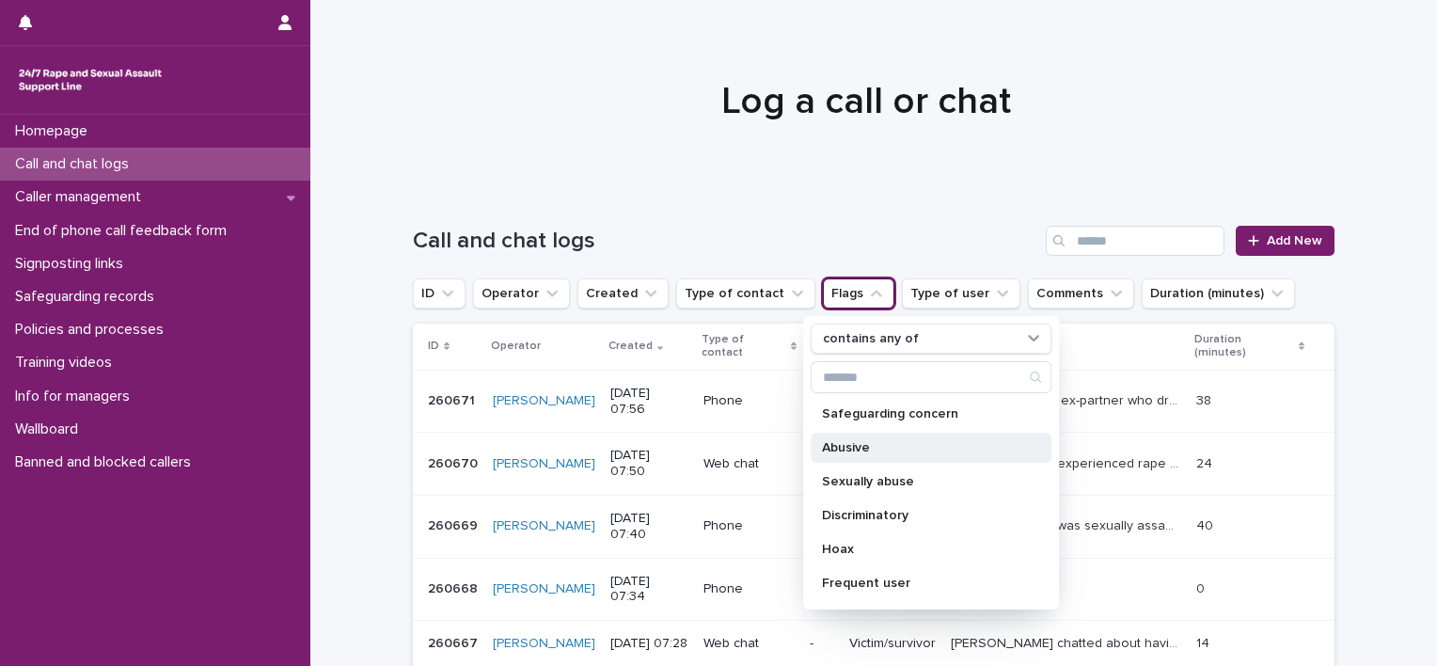
click at [849, 444] on p "Abusive" at bounding box center [921, 447] width 199 height 13
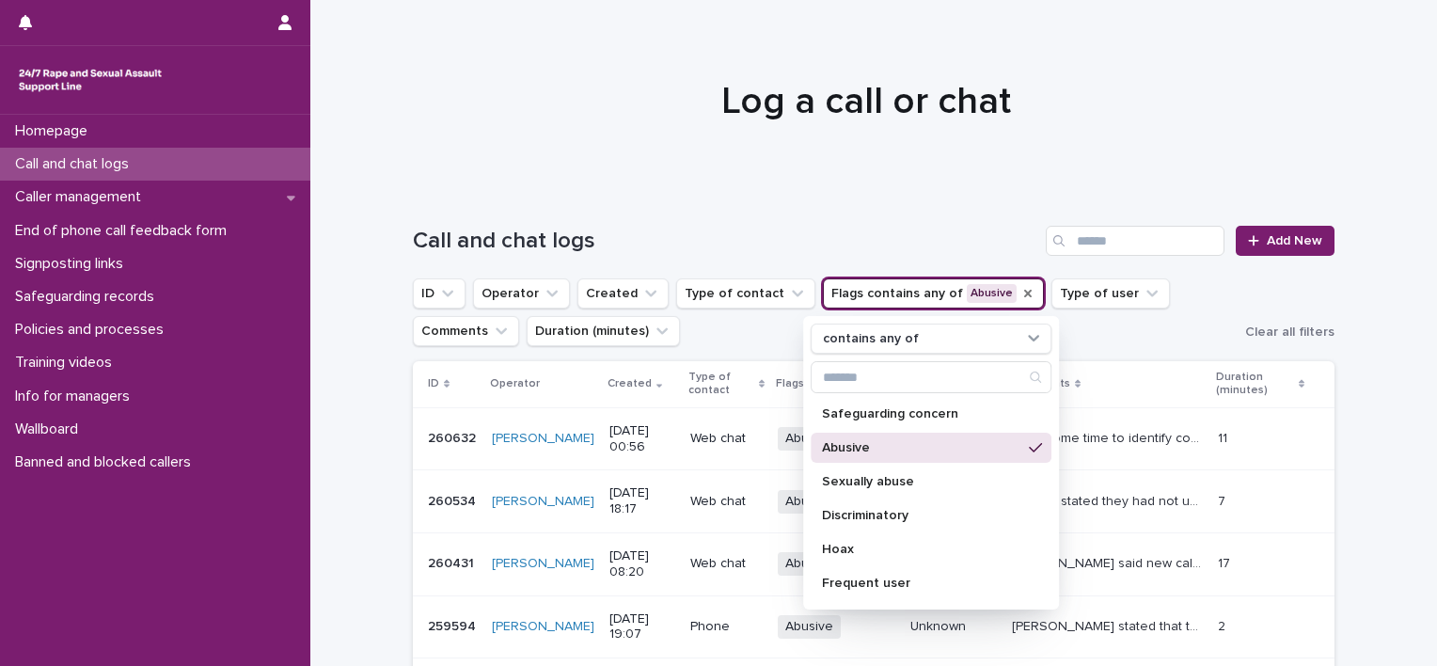
click at [1089, 339] on ul "ID Operator Created Type of contact Flags contains any of Abusive contains any …" at bounding box center [825, 312] width 832 height 75
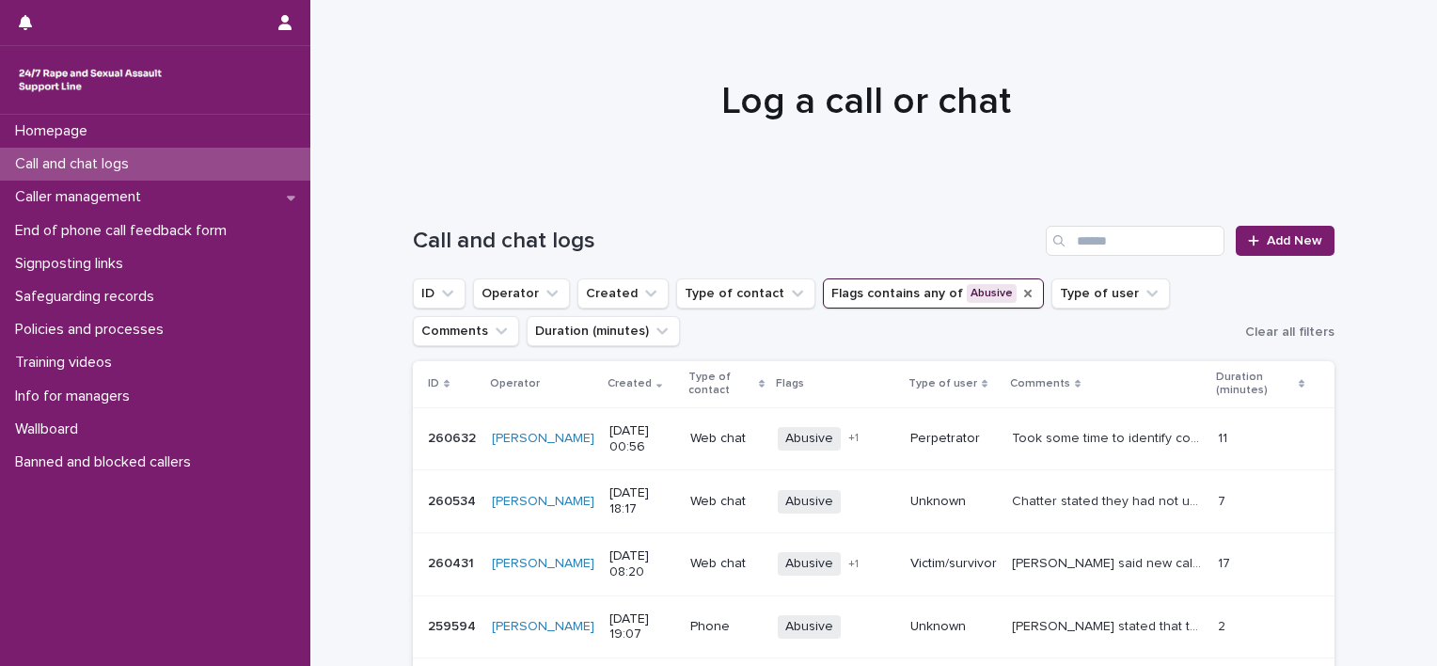
click at [1024, 292] on icon "Flags" at bounding box center [1028, 294] width 8 height 8
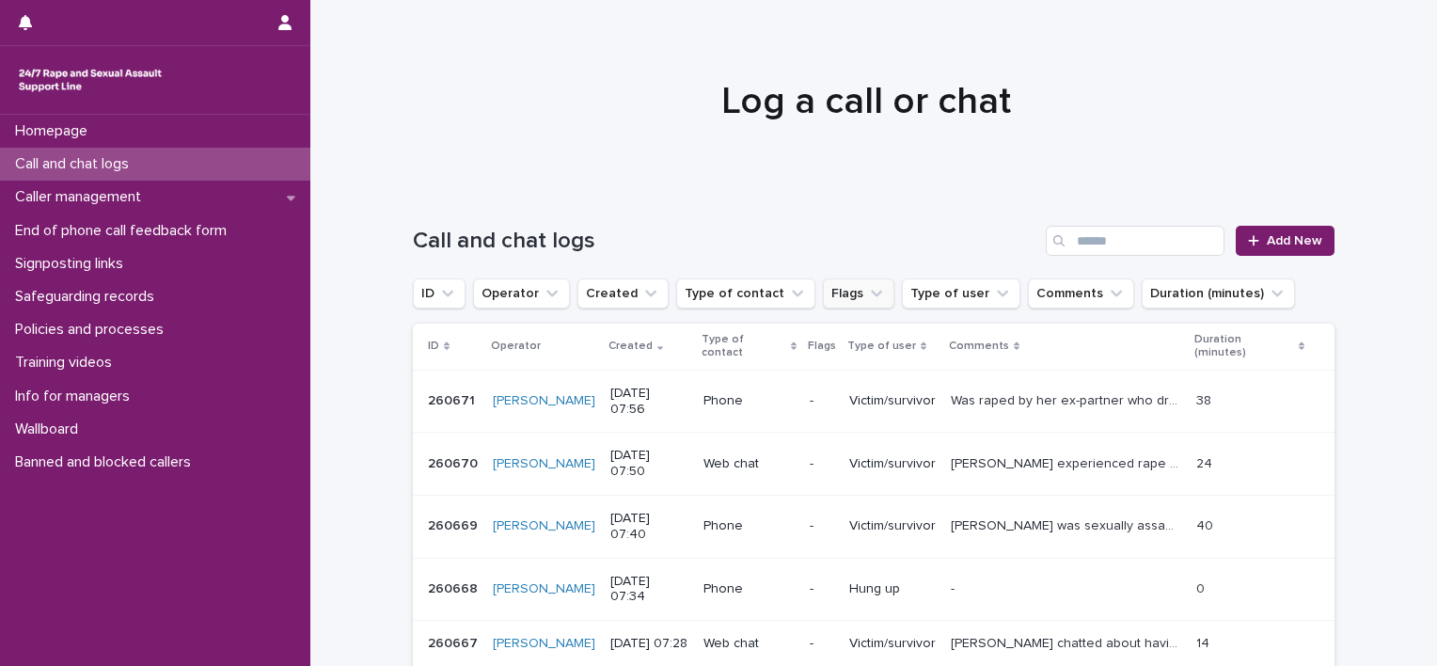
click at [823, 292] on button "Flags" at bounding box center [858, 293] width 71 height 30
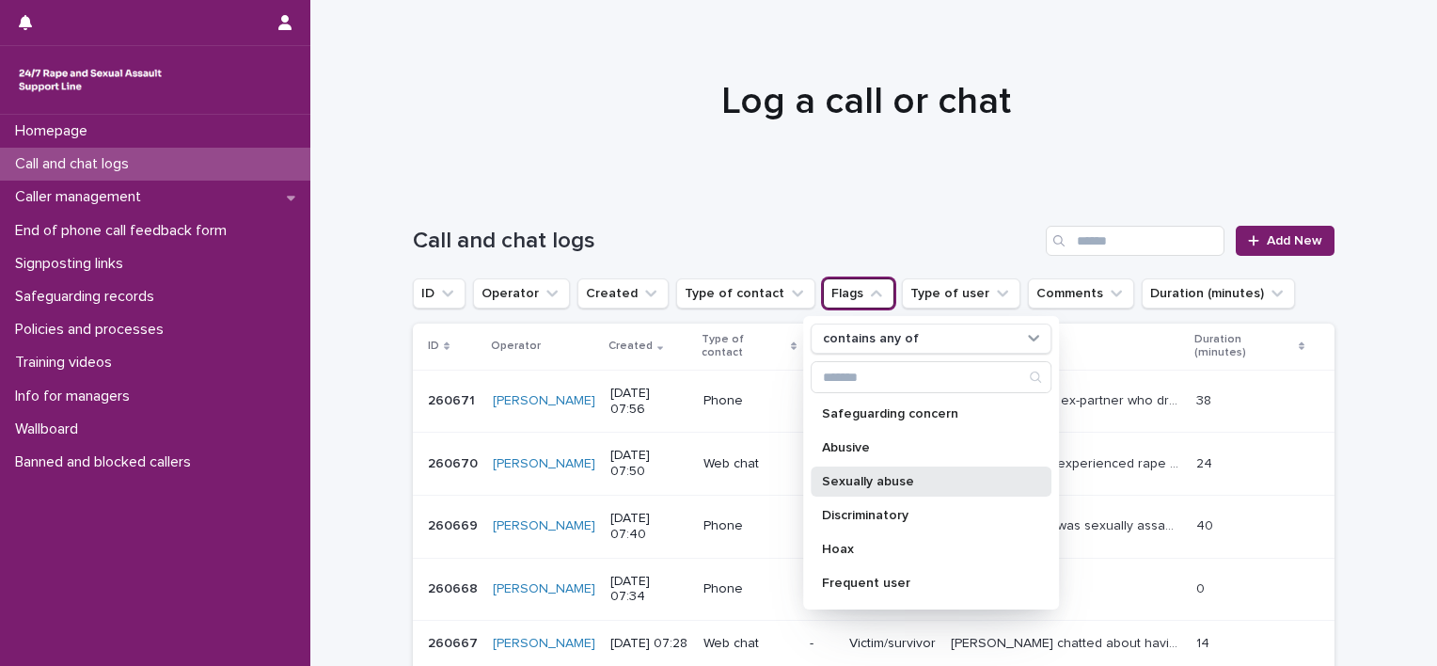
click at [863, 476] on p "Sexually abuse" at bounding box center [921, 481] width 199 height 13
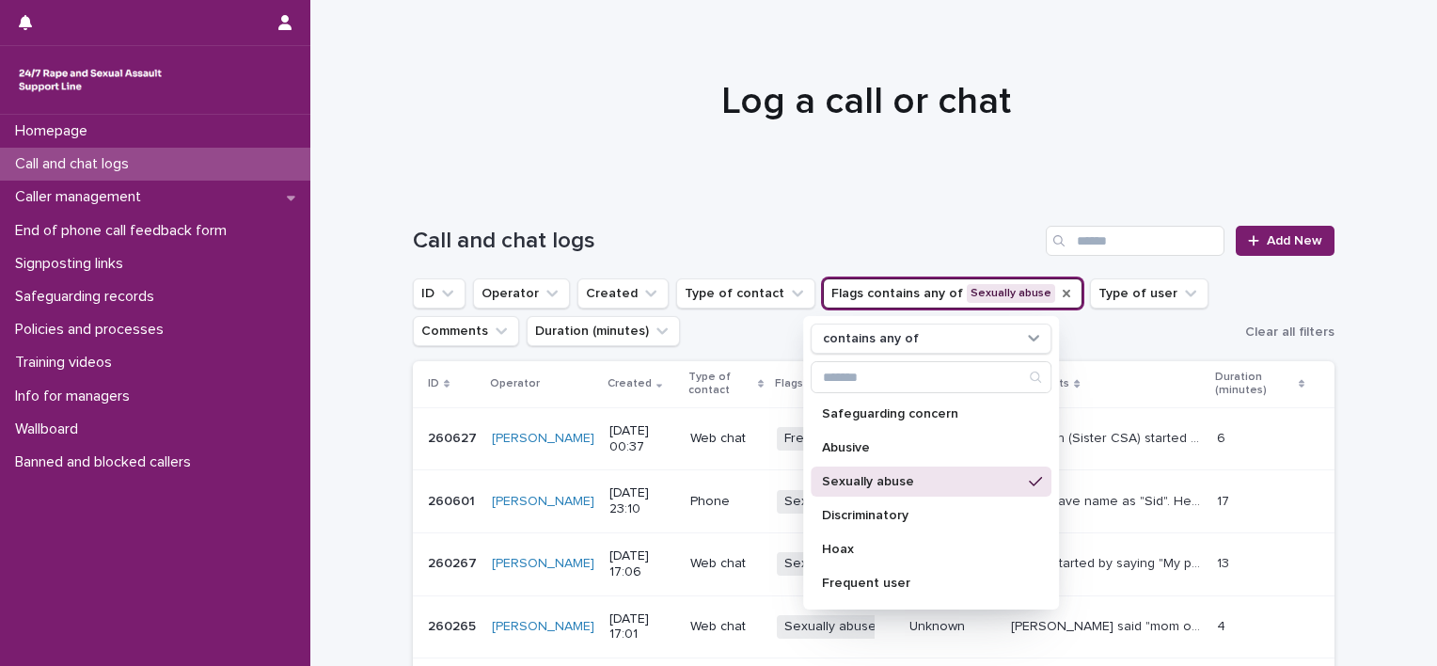
click at [1107, 350] on div "Call and chat logs Add New ID Operator Created Type of contact Flags contains a…" at bounding box center [874, 644] width 922 height 912
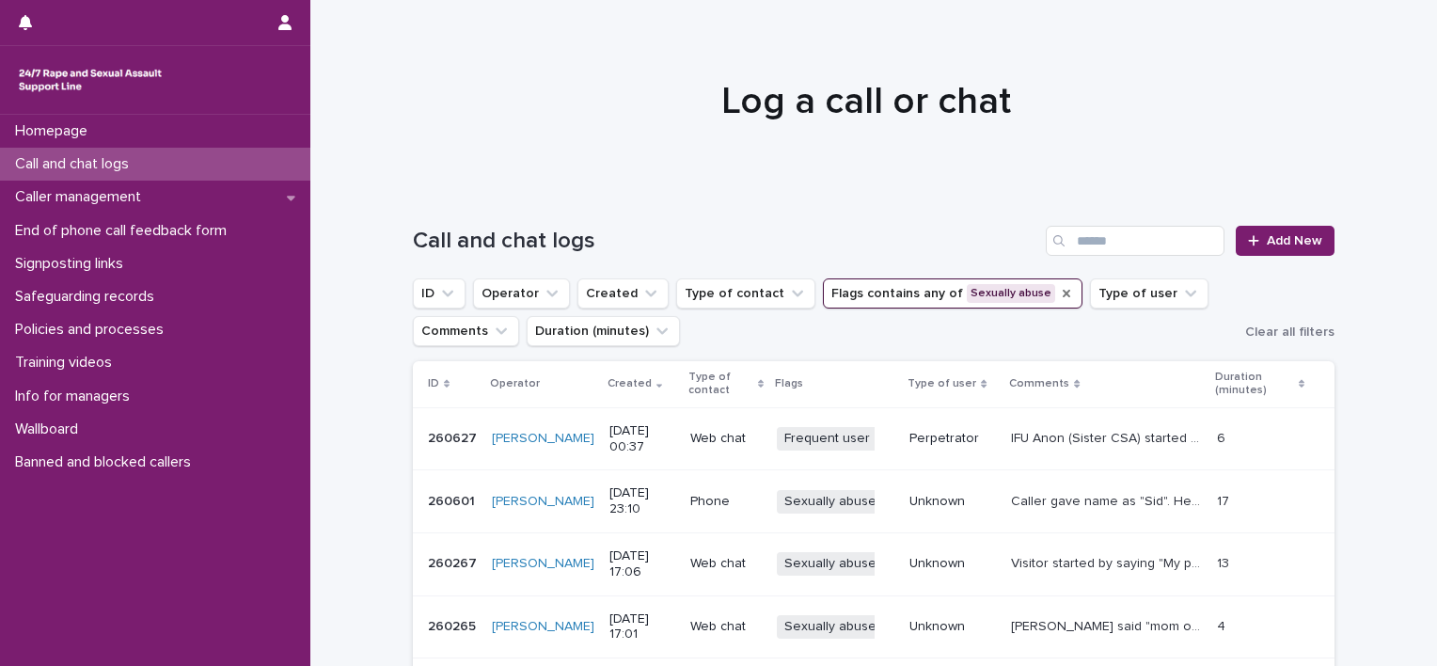
click at [1063, 294] on icon "Flags" at bounding box center [1067, 294] width 8 height 8
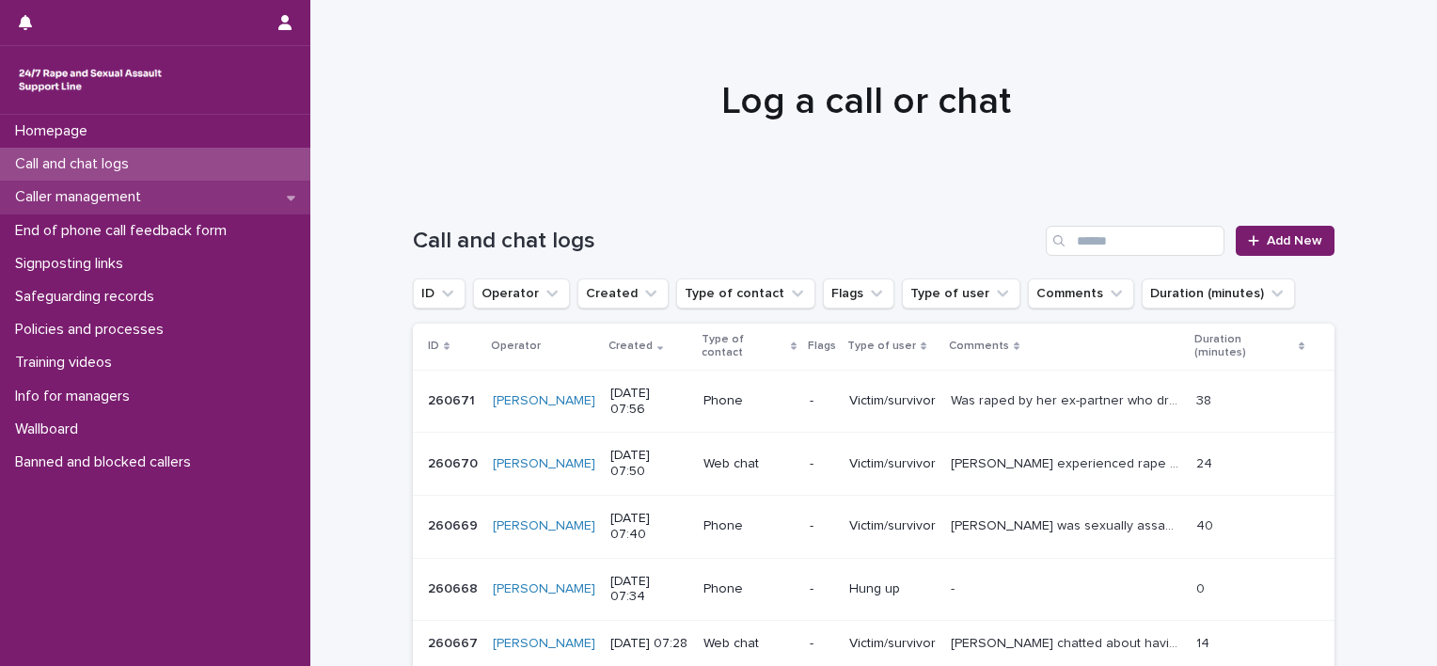
drag, startPoint x: 102, startPoint y: 178, endPoint x: 92, endPoint y: 189, distance: 14.7
click at [102, 178] on div "Call and chat logs" at bounding box center [155, 164] width 310 height 33
